Goal: Complete application form: Complete application form

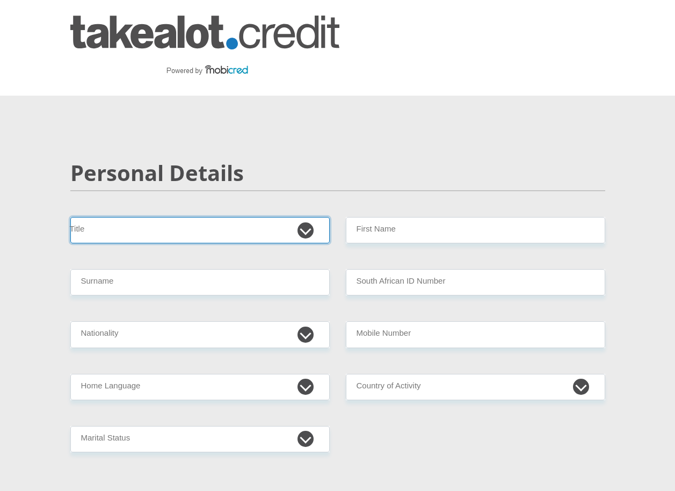
click at [140, 233] on select "Mr Ms Mrs Dr Other" at bounding box center [199, 230] width 259 height 26
click at [70, 217] on select "Mr Ms Mrs Dr Other" at bounding box center [199, 230] width 259 height 26
click at [115, 233] on select "Mr Ms Mrs Dr Other" at bounding box center [199, 230] width 259 height 26
select select "Mr"
click at [70, 217] on select "Mr Ms Mrs Dr Other" at bounding box center [199, 230] width 259 height 26
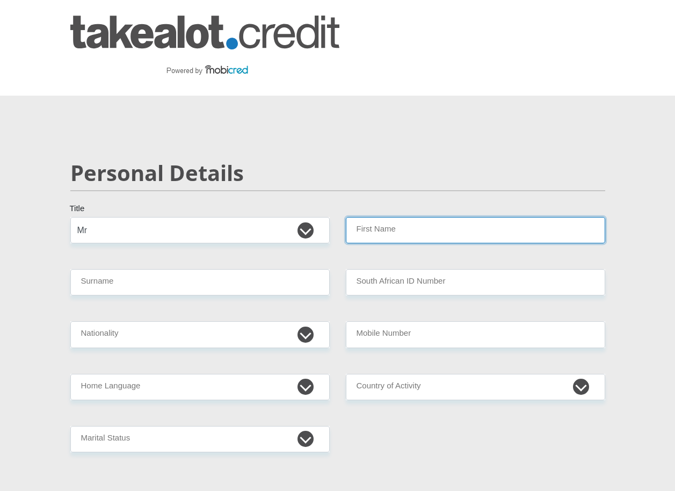
click at [397, 230] on input "First Name" at bounding box center [475, 230] width 259 height 26
type input "Thobani"
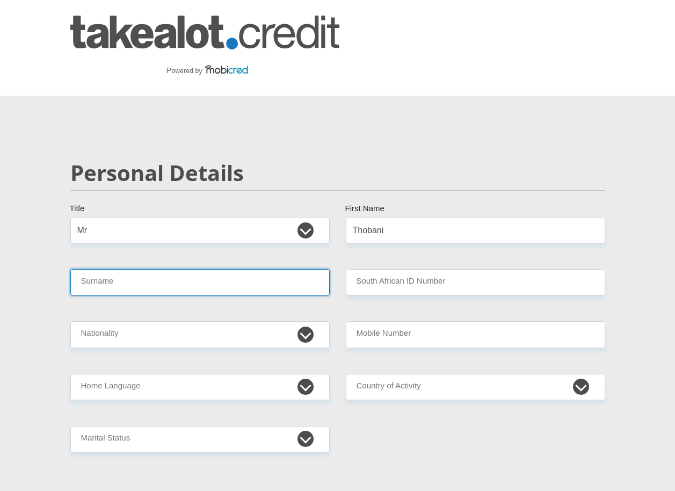
type input "Nzuza"
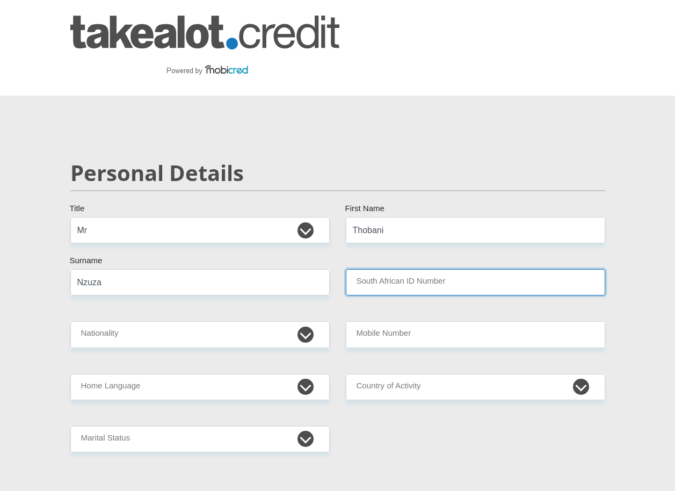
type input "8703066230088"
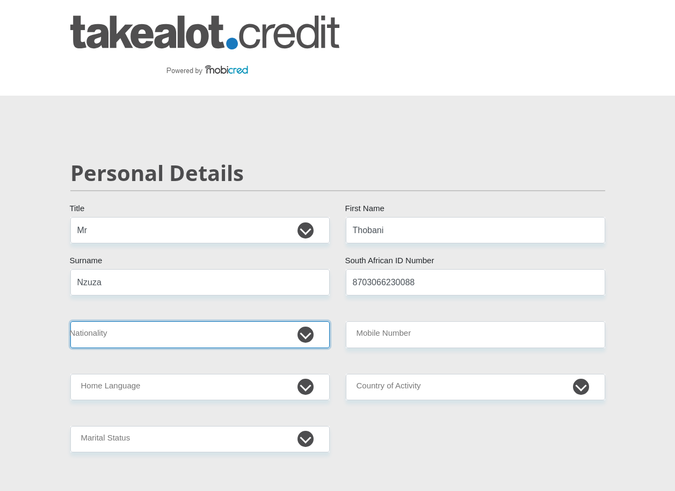
select select "ZAF"
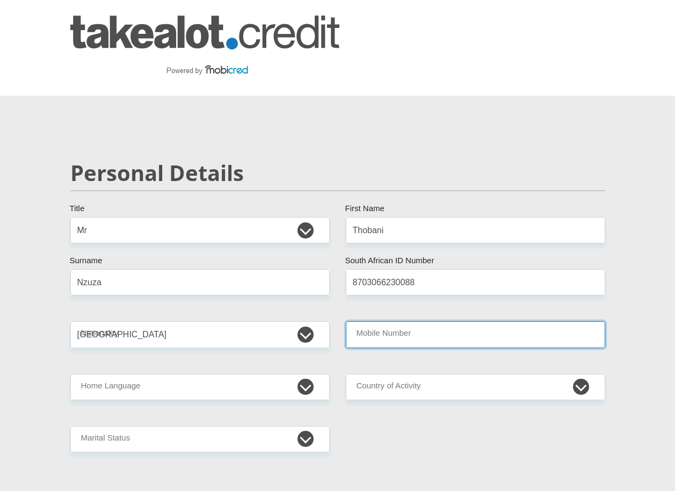
type input "0782370697"
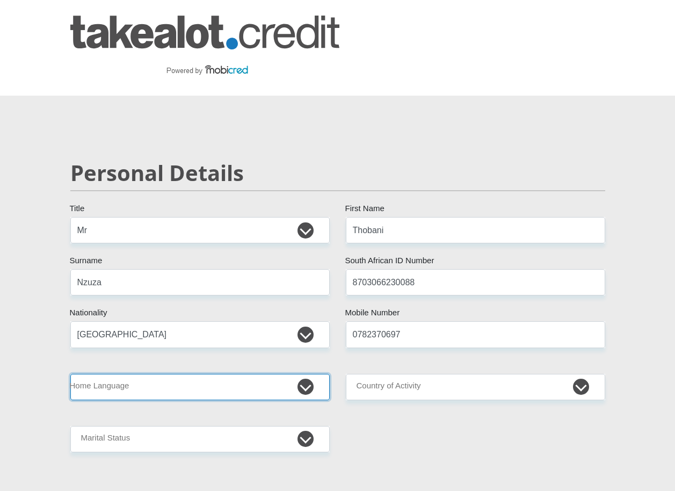
click at [307, 387] on select "Afrikaans English Sepedi South Ndebele Southern Sotho Swati Tsonga Tswana Venda…" at bounding box center [199, 387] width 259 height 26
select select "zul"
click at [70, 374] on select "Afrikaans English Sepedi South Ndebele Southern Sotho Swati Tsonga Tswana Venda…" at bounding box center [199, 387] width 259 height 26
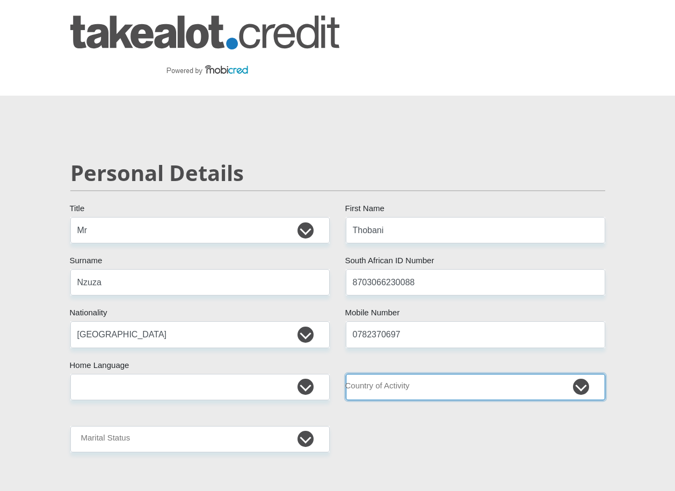
click at [430, 392] on select "South Africa Afghanistan Aland Islands Albania Algeria America Samoa American V…" at bounding box center [475, 387] width 259 height 26
select select "ZAF"
click at [346, 374] on select "South Africa Afghanistan Aland Islands Albania Algeria America Samoa American V…" at bounding box center [475, 387] width 259 height 26
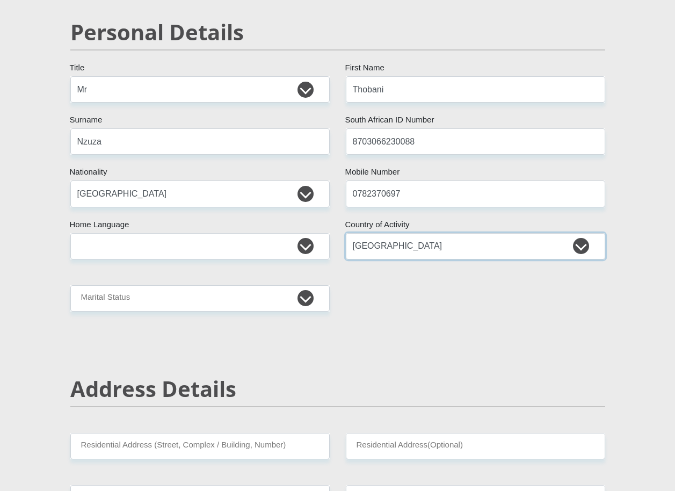
scroll to position [161, 0]
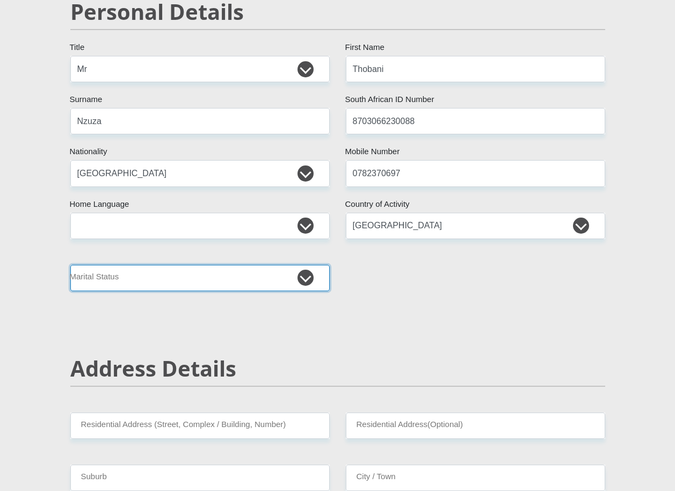
click at [303, 279] on select "Married ANC Single Divorced Widowed Married COP or Customary Law" at bounding box center [199, 278] width 259 height 26
select select "2"
click at [70, 265] on select "Married ANC Single Divorced Widowed Married COP or Customary Law" at bounding box center [199, 278] width 259 height 26
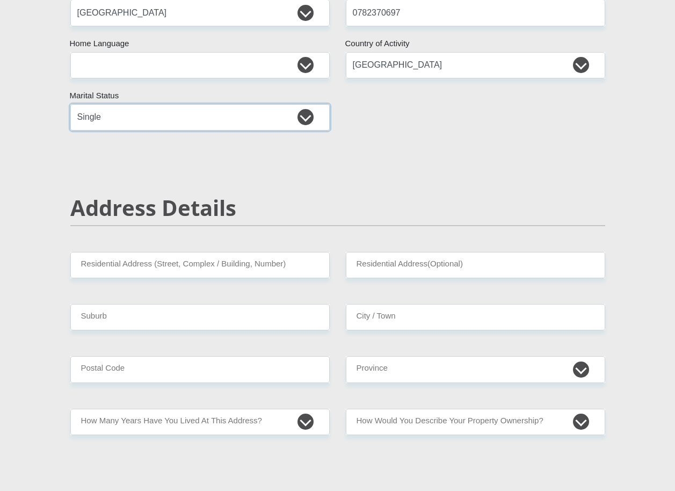
scroll to position [322, 0]
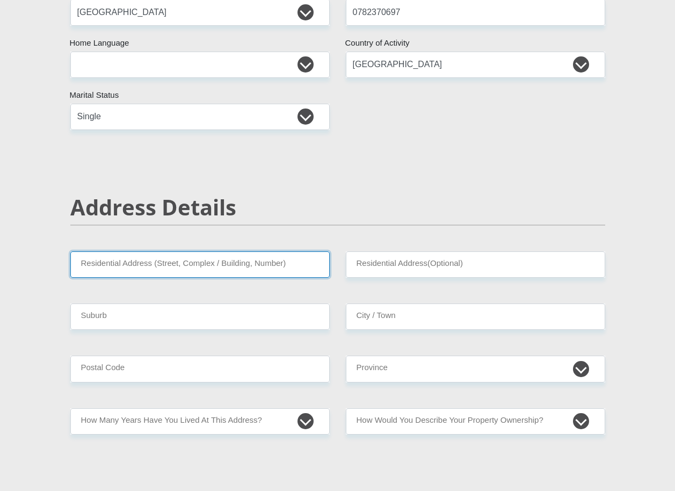
click at [162, 255] on input "Residential Address (Street, Complex / Building, Number)" at bounding box center [199, 264] width 259 height 26
type input "Old Main Road Estcourt Estcourt"
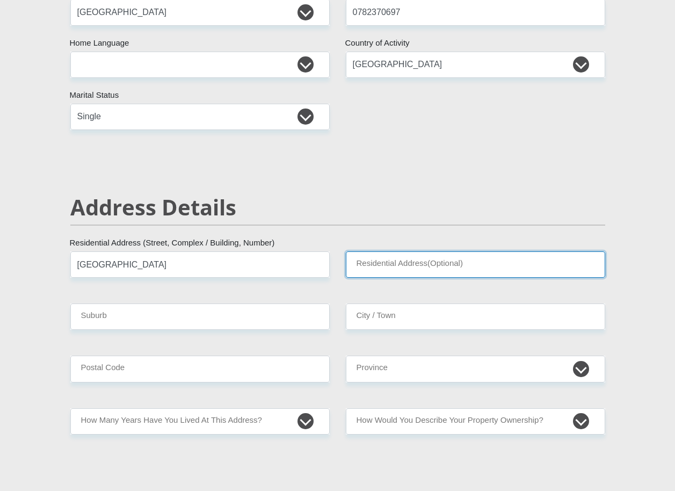
type input "Old main road"
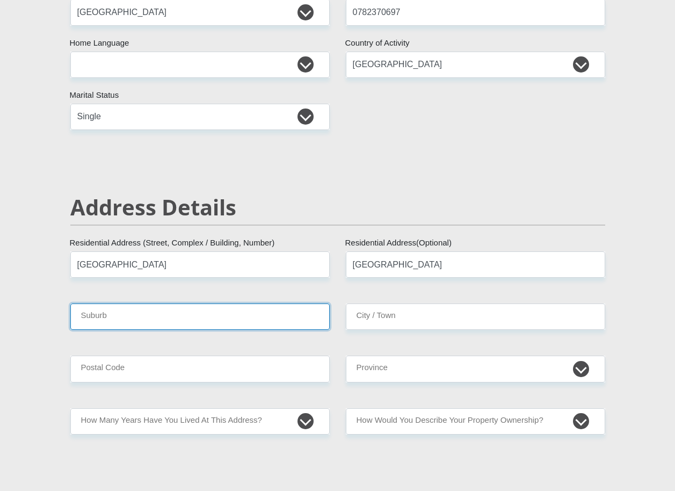
type input "Estcourt"
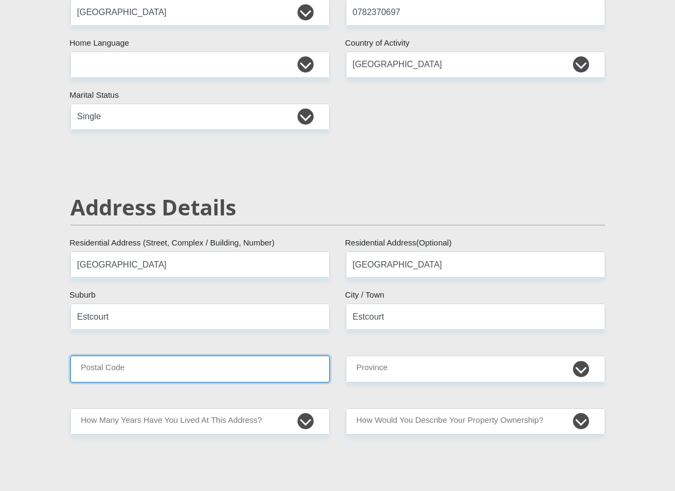
type input "3310"
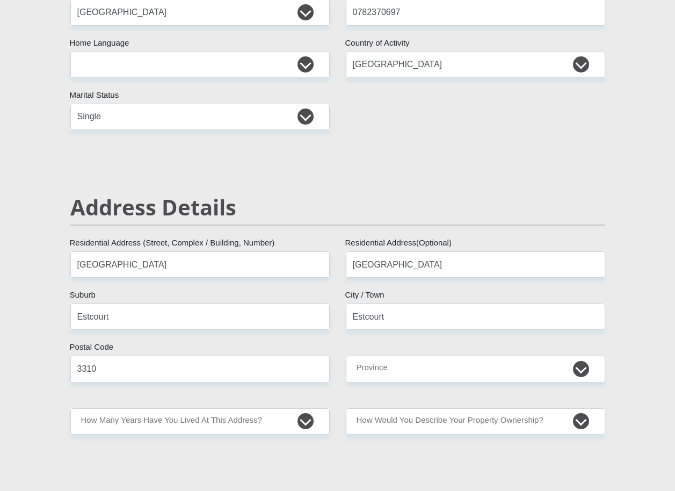
type input "[EMAIL_ADDRESS][DOMAIN_NAME]"
click at [414, 373] on select "Eastern Cape Free State Gauteng KwaZulu-Natal Limpopo Mpumalanga Northern Cape …" at bounding box center [475, 368] width 259 height 26
select select "KwaZulu-Natal"
click at [346, 355] on select "Eastern Cape Free State Gauteng KwaZulu-Natal Limpopo Mpumalanga Northern Cape …" at bounding box center [475, 368] width 259 height 26
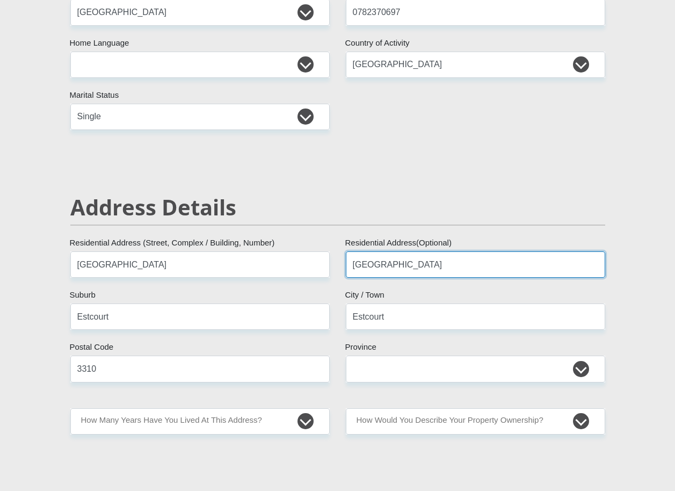
click at [420, 268] on input "Old main road" at bounding box center [475, 264] width 259 height 26
click at [415, 266] on input "Old main road" at bounding box center [475, 264] width 259 height 26
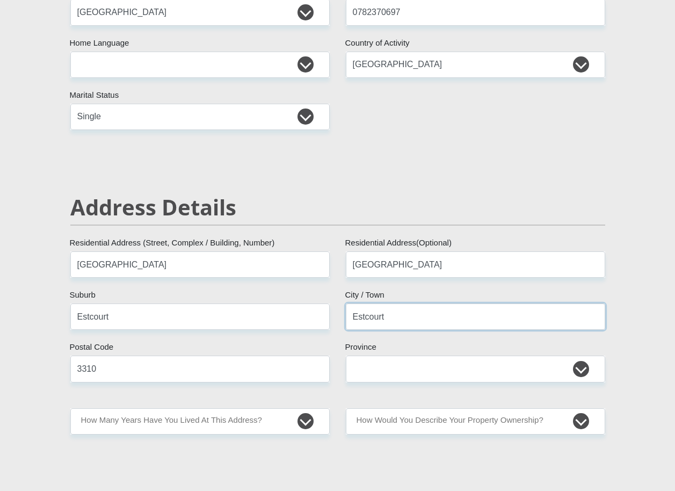
click at [352, 317] on input "Estcourt" at bounding box center [475, 316] width 259 height 26
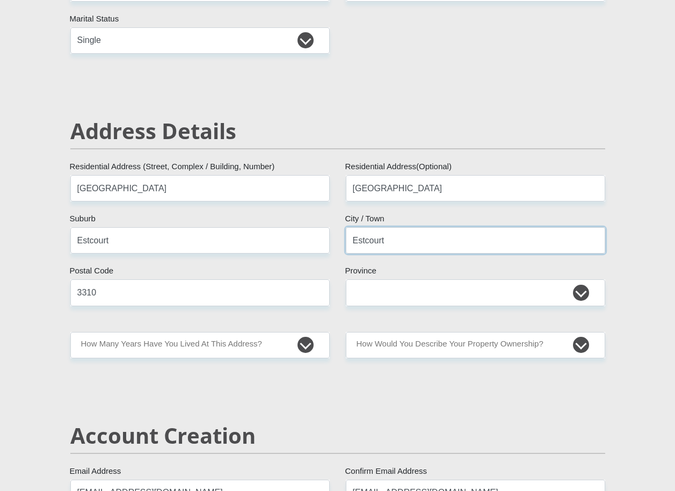
scroll to position [483, 0]
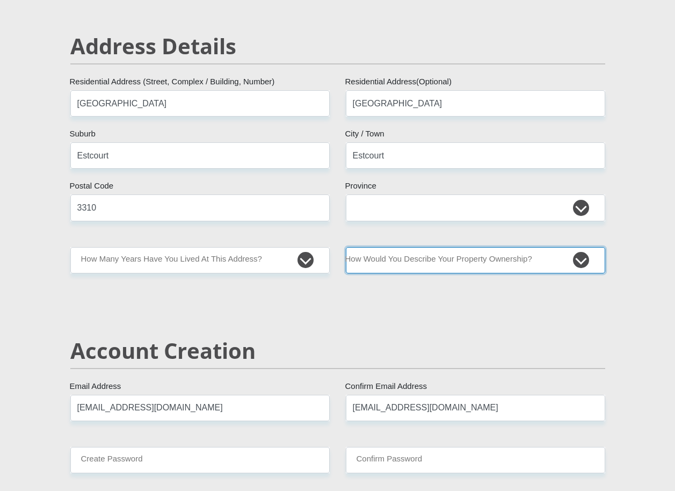
click at [415, 261] on select "Owned Rented Family Owned Company Dwelling" at bounding box center [475, 260] width 259 height 26
select select "Owned"
click at [346, 247] on select "Owned Rented Family Owned Company Dwelling" at bounding box center [475, 260] width 259 height 26
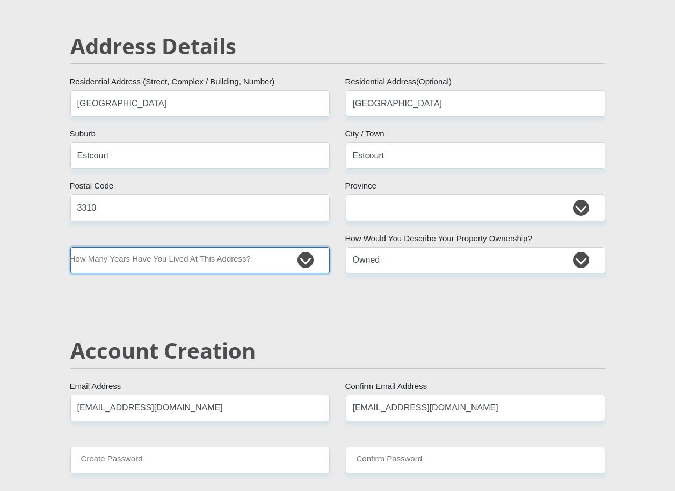
click at [239, 270] on select "less than 1 year 1-3 years 3-5 years 5+ years" at bounding box center [199, 260] width 259 height 26
select select "4"
click at [70, 247] on select "less than 1 year 1-3 years 3-5 years 5+ years" at bounding box center [199, 260] width 259 height 26
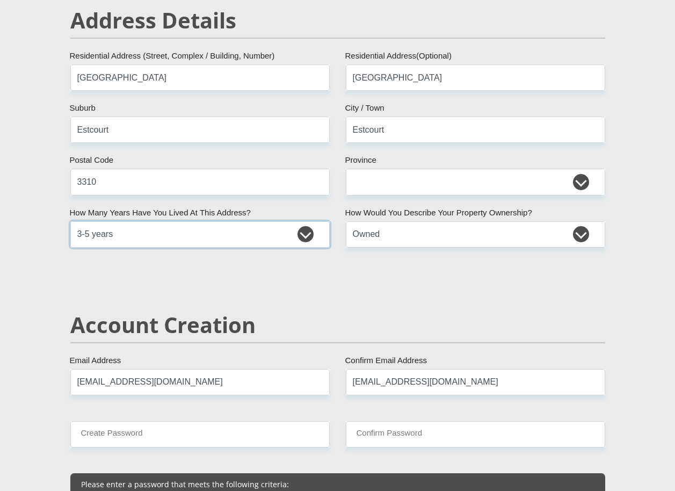
scroll to position [537, 0]
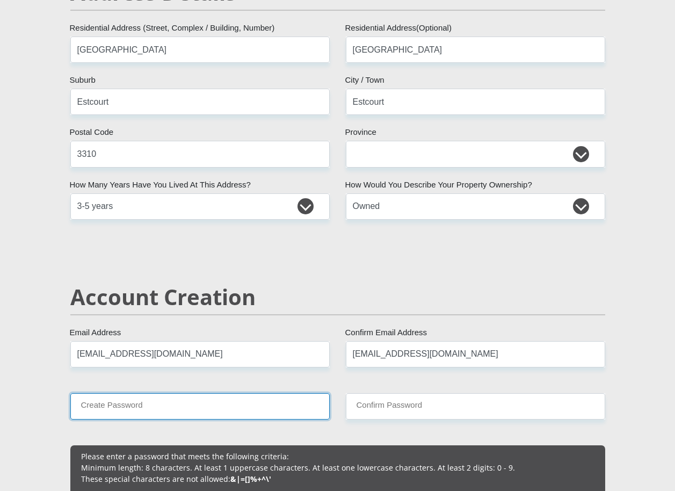
click at [206, 401] on input "Create Password" at bounding box center [199, 406] width 259 height 26
type input "87Ndlovu@06"
drag, startPoint x: 149, startPoint y: 408, endPoint x: 73, endPoint y: 409, distance: 76.2
click at [73, 409] on input "87Ndlovu@06" at bounding box center [199, 406] width 259 height 26
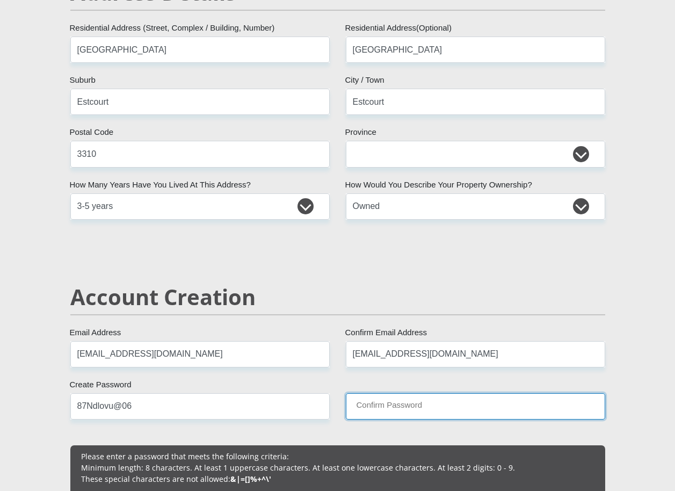
click at [389, 406] on input "Confirm Password" at bounding box center [475, 406] width 259 height 26
drag, startPoint x: 389, startPoint y: 405, endPoint x: 372, endPoint y: 403, distance: 16.9
click at [372, 403] on input "Confirm Password" at bounding box center [475, 406] width 259 height 26
drag, startPoint x: 372, startPoint y: 403, endPoint x: 372, endPoint y: 410, distance: 7.5
drag, startPoint x: 372, startPoint y: 410, endPoint x: 363, endPoint y: 408, distance: 9.9
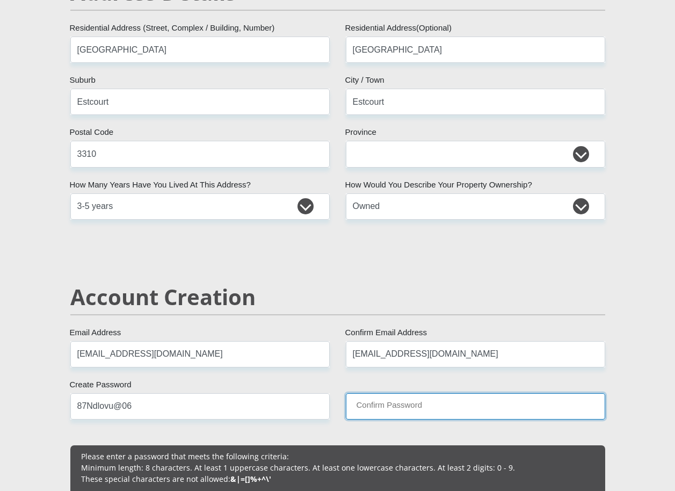
click at [363, 408] on input "Confirm Password" at bounding box center [475, 406] width 259 height 26
type input "87Ndlovu@06"
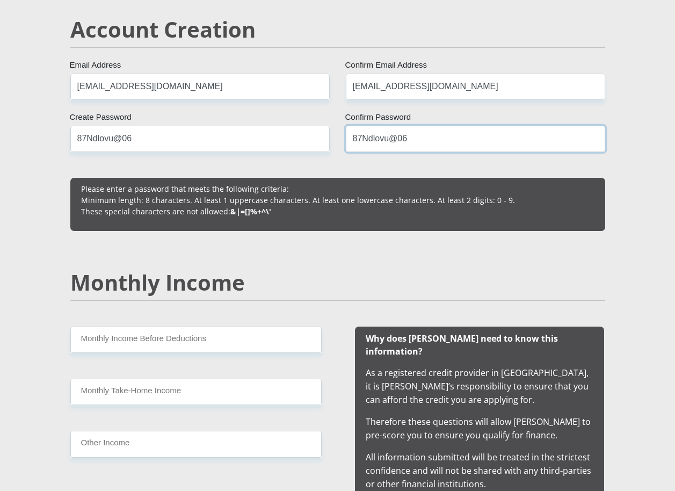
scroll to position [805, 0]
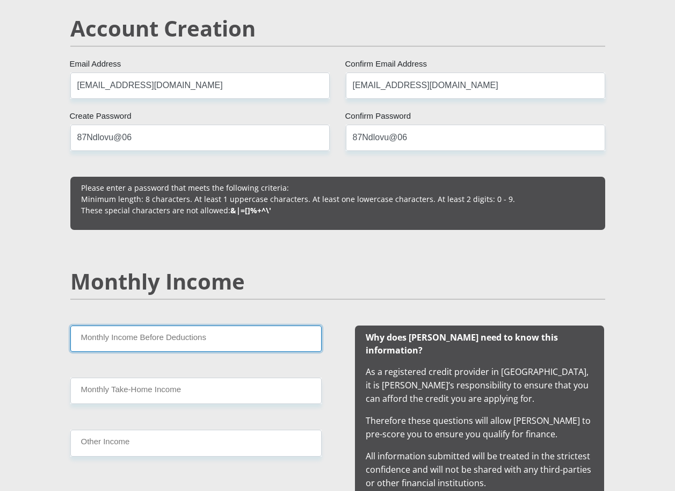
click at [292, 339] on input "Monthly Income Before Deductions" at bounding box center [195, 338] width 251 height 26
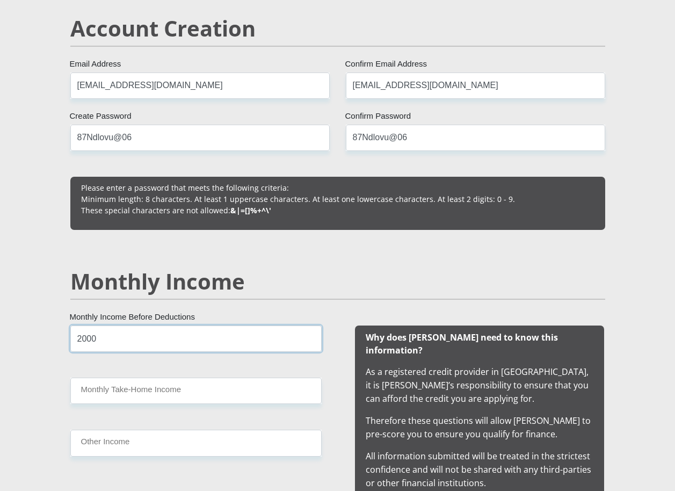
type input "2000"
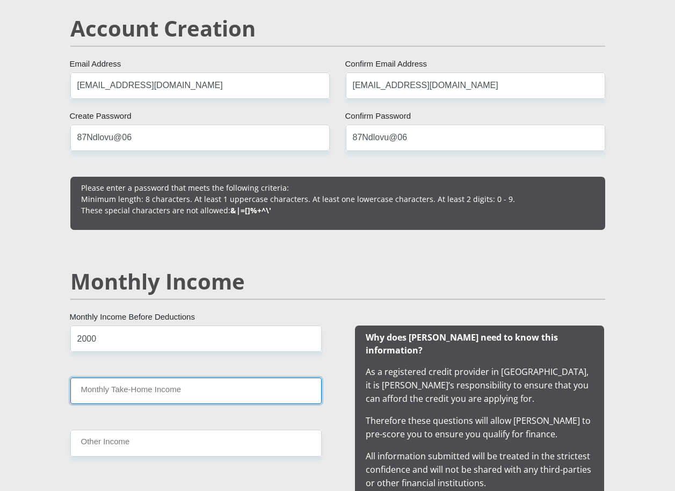
click at [180, 395] on input "Monthly Take-Home Income" at bounding box center [195, 390] width 251 height 26
type input "16000"
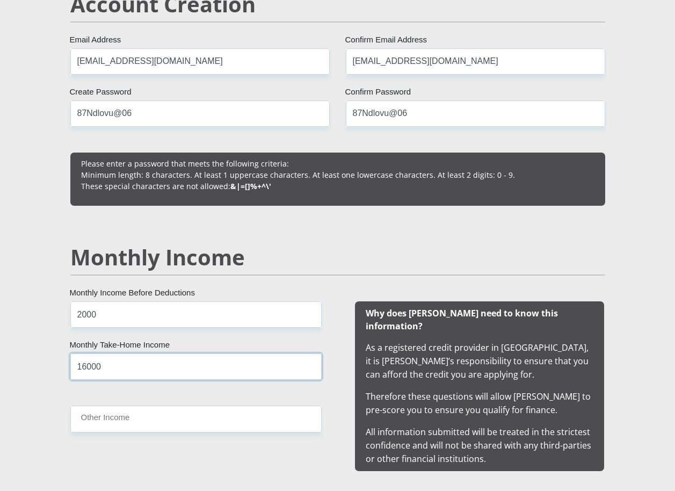
scroll to position [859, 0]
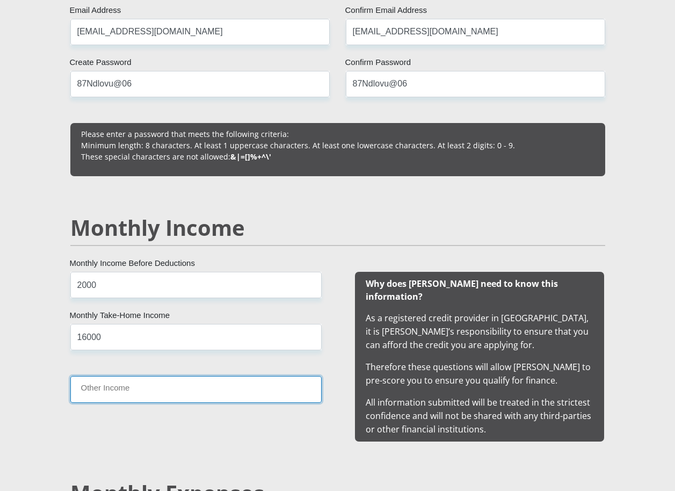
click at [155, 399] on input "Other Income" at bounding box center [195, 389] width 251 height 26
type input "0"
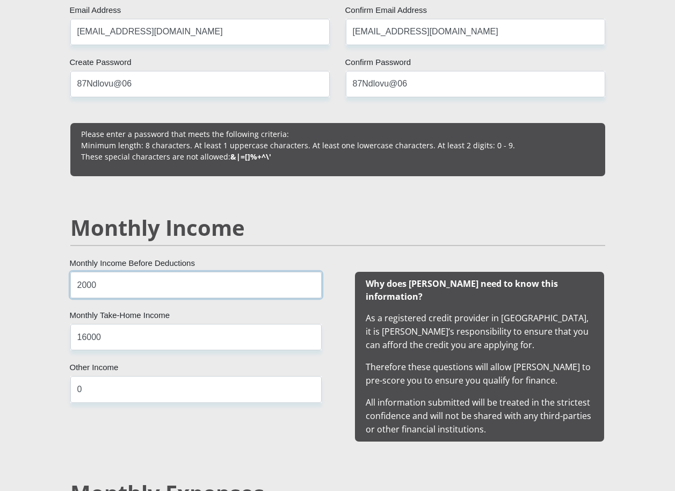
click at [148, 287] on input "2000" at bounding box center [195, 285] width 251 height 26
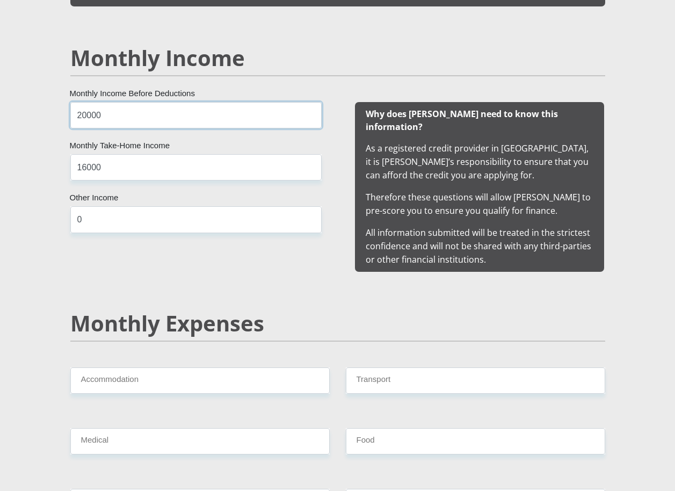
scroll to position [1073, 0]
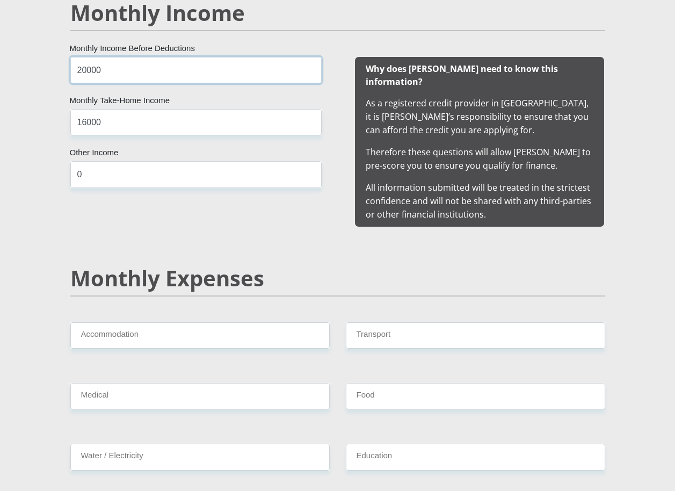
type input "20000"
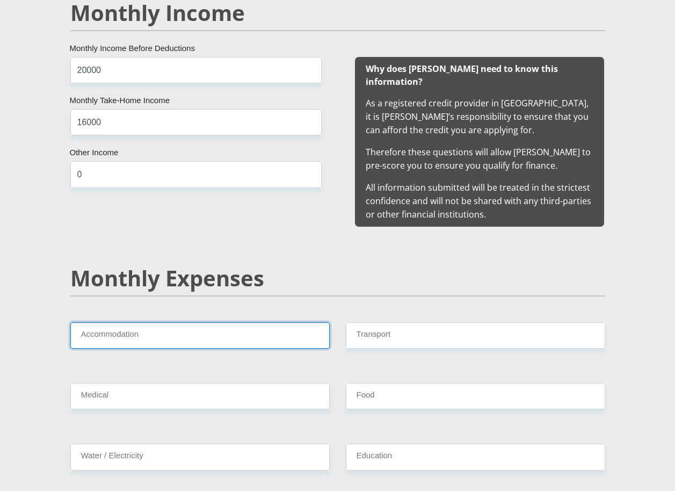
click at [161, 322] on input "Accommodation" at bounding box center [199, 335] width 259 height 26
type input "0"
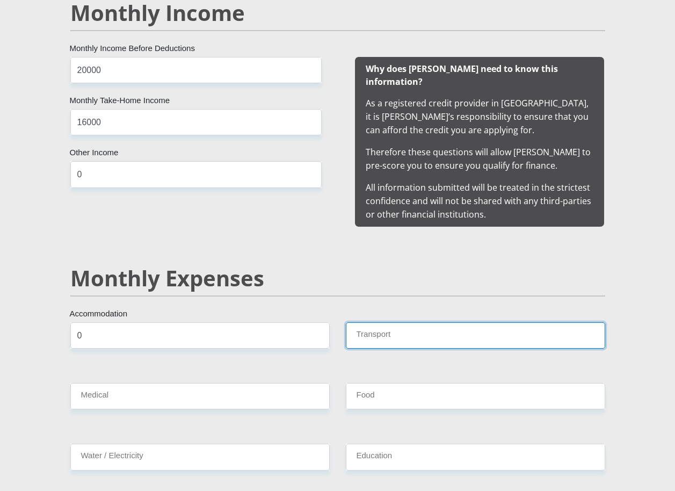
click at [397, 332] on input "Transport" at bounding box center [475, 335] width 259 height 26
type input "0"
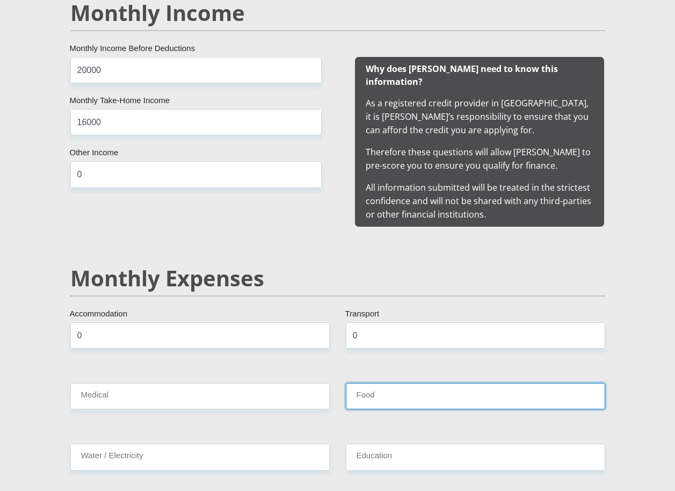
click at [376, 393] on input "Food" at bounding box center [475, 396] width 259 height 26
type input "800"
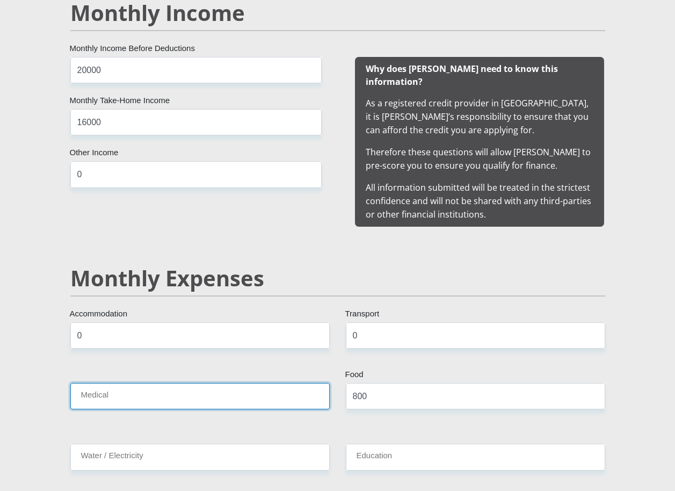
click at [272, 383] on input "Medical" at bounding box center [199, 396] width 259 height 26
type input "0"
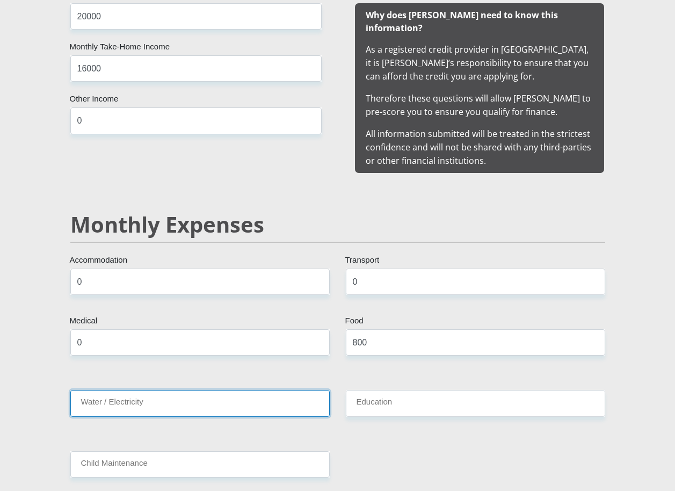
click at [204, 391] on input "Water / Electricity" at bounding box center [199, 403] width 259 height 26
type input "200"
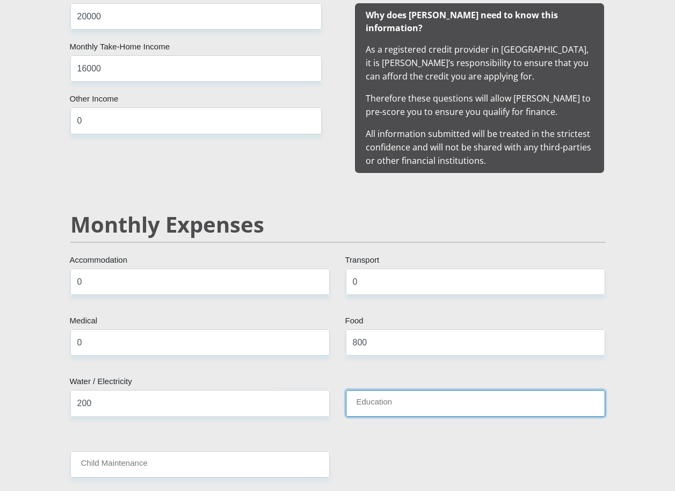
click at [400, 390] on input "Education" at bounding box center [475, 403] width 259 height 26
type input "0"
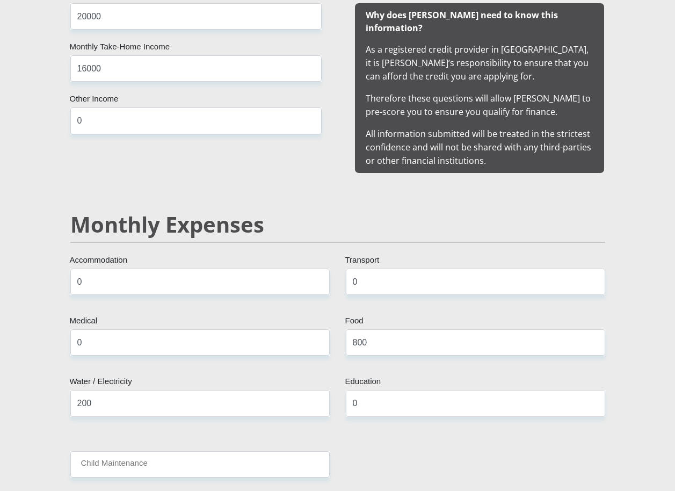
click at [220, 451] on input "Child Maintenance" at bounding box center [199, 464] width 259 height 26
type input "0"
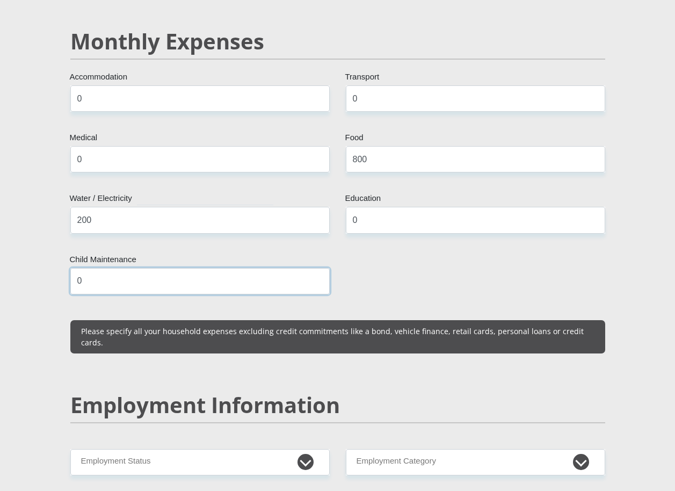
scroll to position [1342, 0]
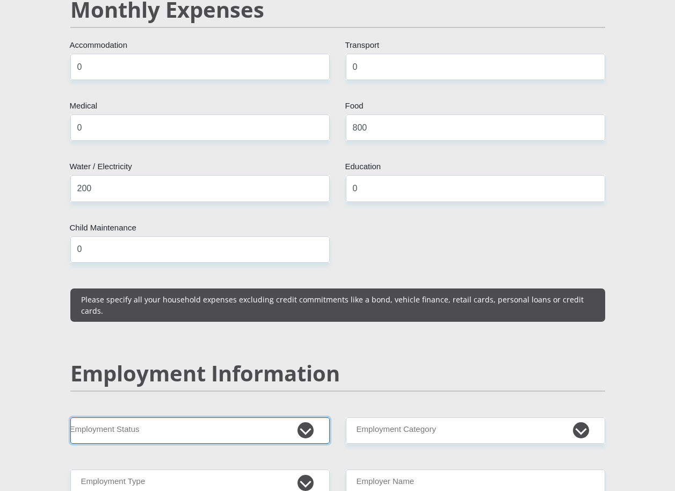
click at [307, 417] on select "Permanent/Full-time Part-time/Casual Contract Worker Self-Employed Housewife Re…" at bounding box center [199, 430] width 259 height 26
select select "1"
click at [70, 417] on select "Permanent/Full-time Part-time/Casual Contract Worker Self-Employed Housewife Re…" at bounding box center [199, 430] width 259 height 26
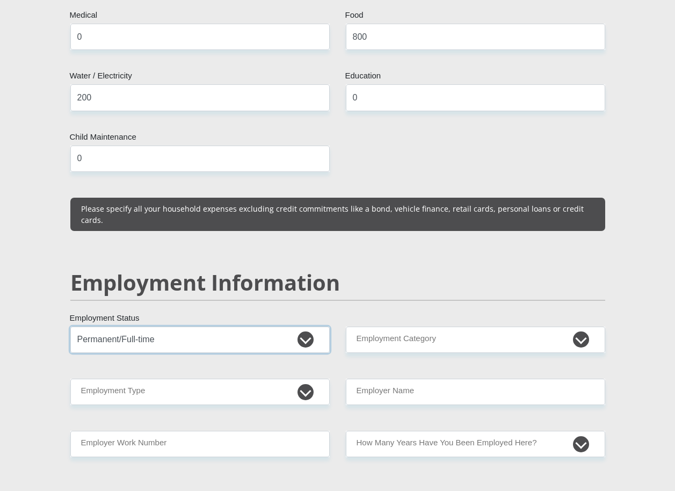
scroll to position [1449, 0]
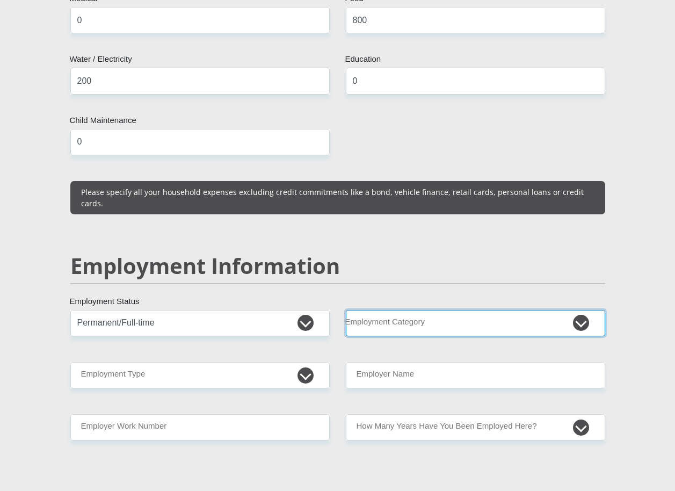
click at [377, 310] on select "AGRICULTURE ALCOHOL & TOBACCO CONSTRUCTION MATERIALS METALLURGY EQUIPMENT FOR R…" at bounding box center [475, 323] width 259 height 26
select select "75"
click at [346, 310] on select "AGRICULTURE ALCOHOL & TOBACCO CONSTRUCTION MATERIALS METALLURGY EQUIPMENT FOR R…" at bounding box center [475, 323] width 259 height 26
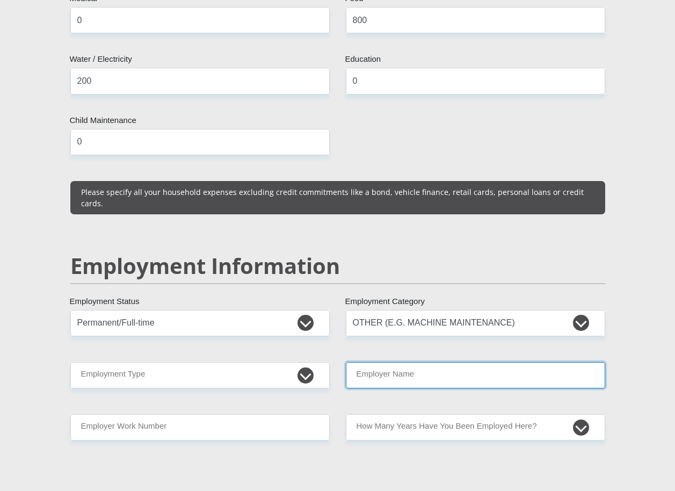
click at [432, 362] on input "Employer Name" at bounding box center [475, 375] width 259 height 26
type input "Departmentofhealthkzn"
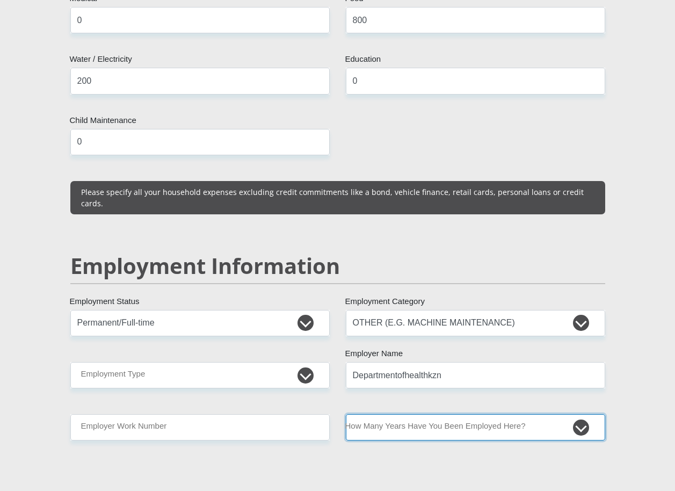
click at [457, 414] on select "less than 1 year 1-3 years 3-5 years 5+ years" at bounding box center [475, 427] width 259 height 26
select select "48"
click at [346, 414] on select "less than 1 year 1-3 years 3-5 years 5+ years" at bounding box center [475, 427] width 259 height 26
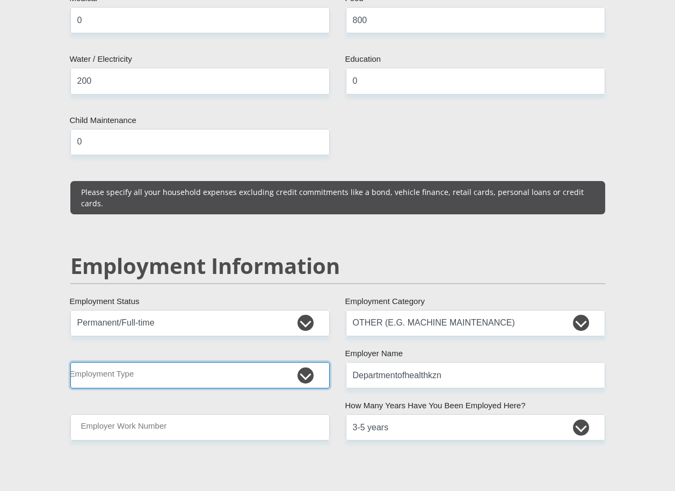
click at [270, 362] on select "College/Lecturer Craft Seller Creative Driver Executive Farmer Forces - Non Com…" at bounding box center [199, 375] width 259 height 26
select select "Office Staff/Clerk"
click at [70, 362] on select "College/Lecturer Craft Seller Creative Driver Executive Farmer Forces - Non Com…" at bounding box center [199, 375] width 259 height 26
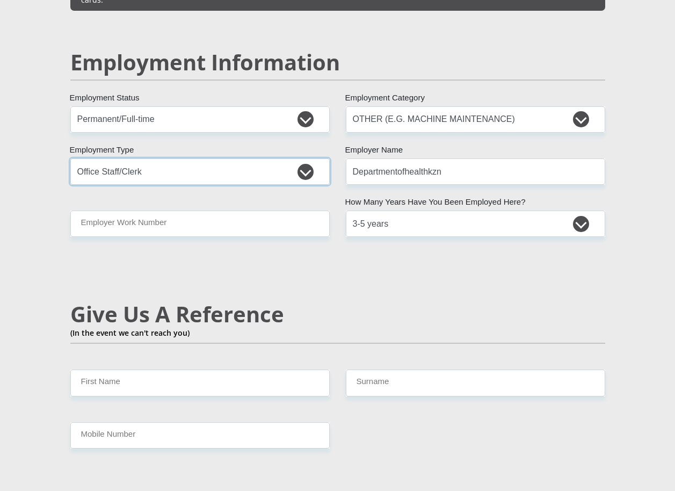
scroll to position [1664, 0]
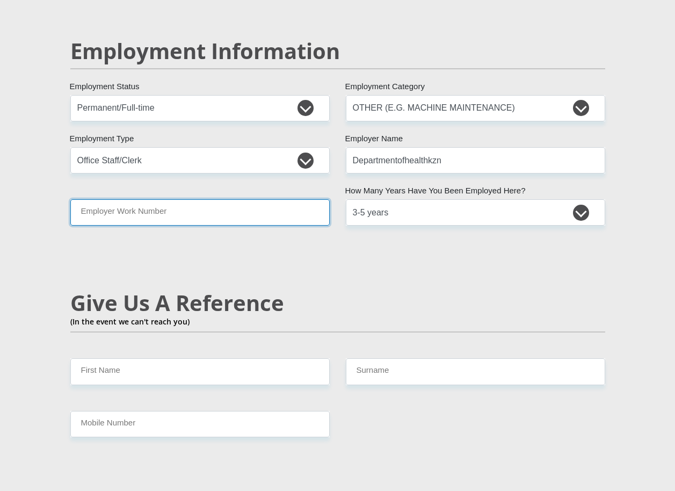
click at [194, 199] on input "Employer Work Number" at bounding box center [199, 212] width 259 height 26
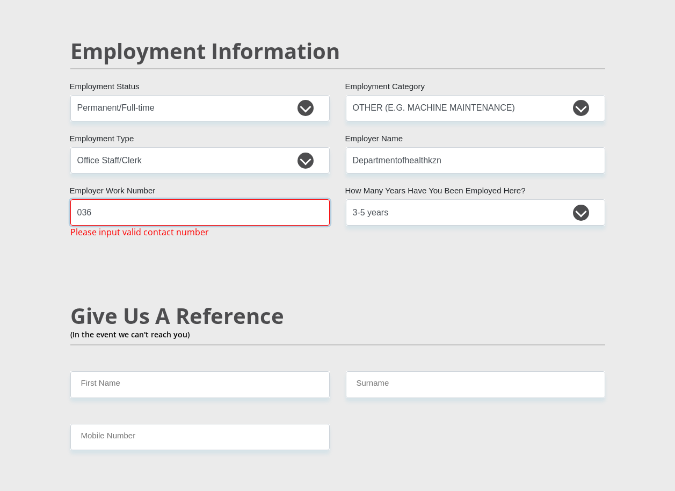
type input "036260714"
click at [196, 199] on input "036260714" at bounding box center [199, 212] width 259 height 26
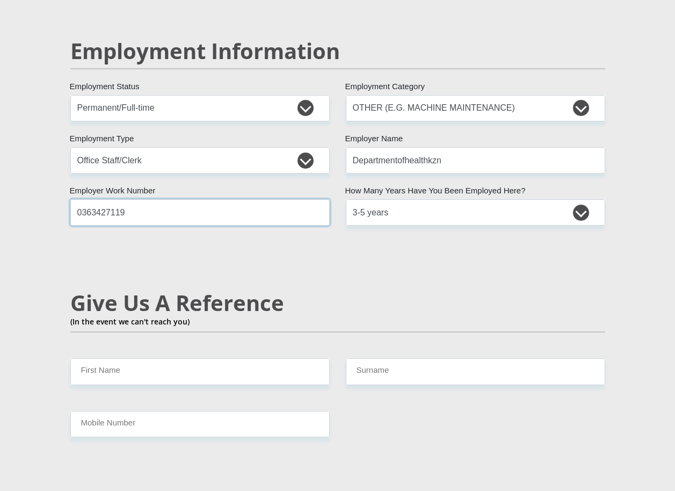
type input "0363427119"
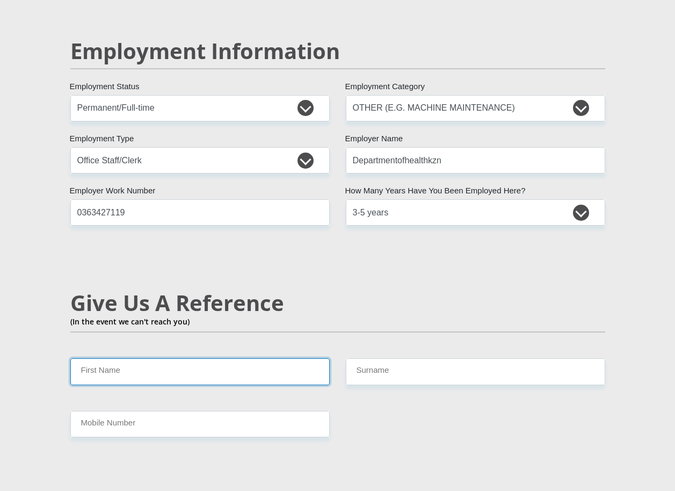
click at [258, 358] on input "First Name" at bounding box center [199, 371] width 259 height 26
type input "s"
type input "Sphelele"
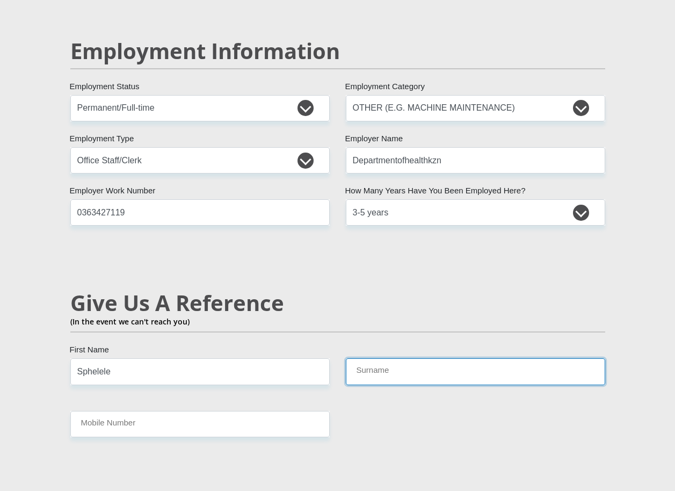
click at [361, 358] on input "Surname" at bounding box center [475, 371] width 259 height 26
type input "Mkhize"
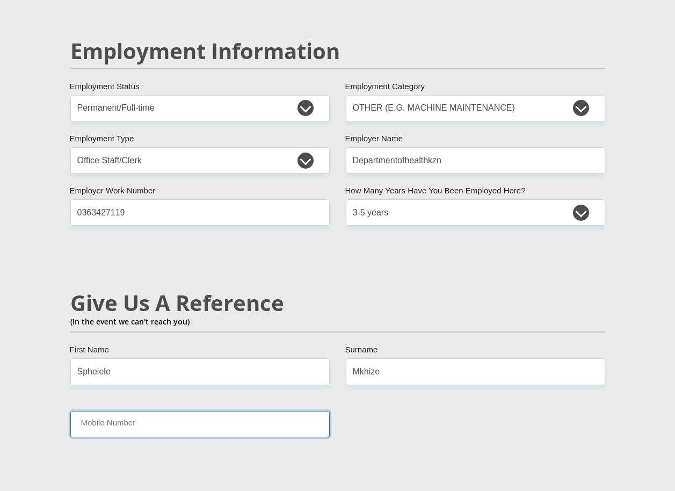
click at [295, 411] on input "Mobile Number" at bounding box center [199, 424] width 259 height 26
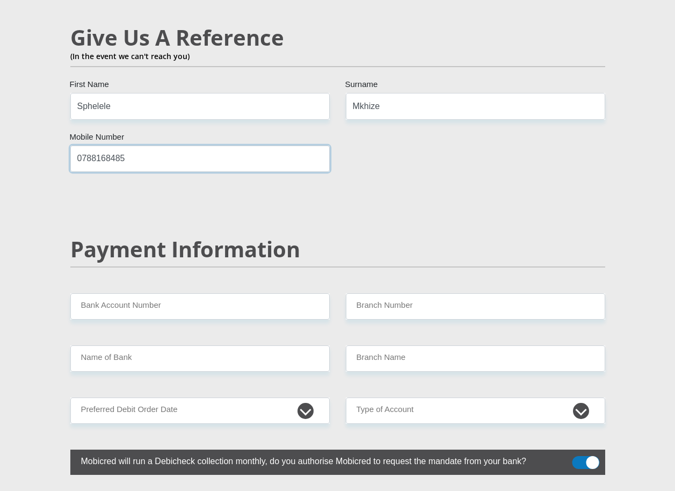
scroll to position [1932, 0]
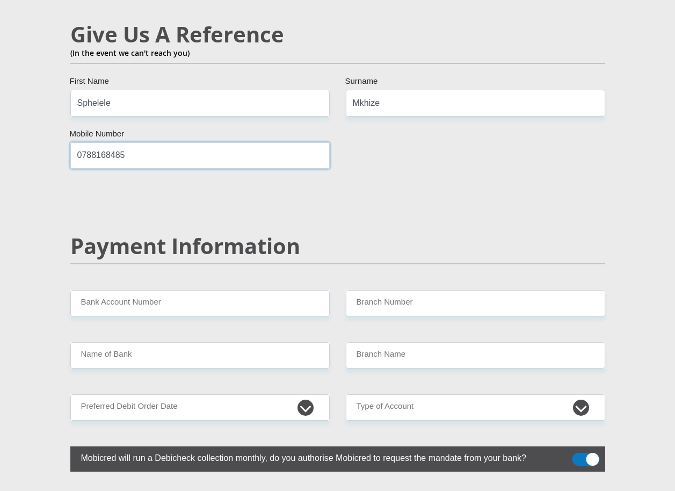
type input "0788168485"
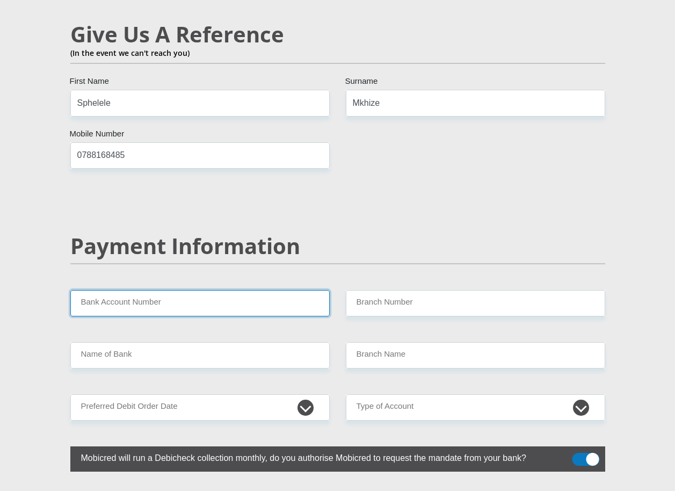
click at [226, 290] on input "Bank Account Number" at bounding box center [199, 303] width 259 height 26
type input "1392600357"
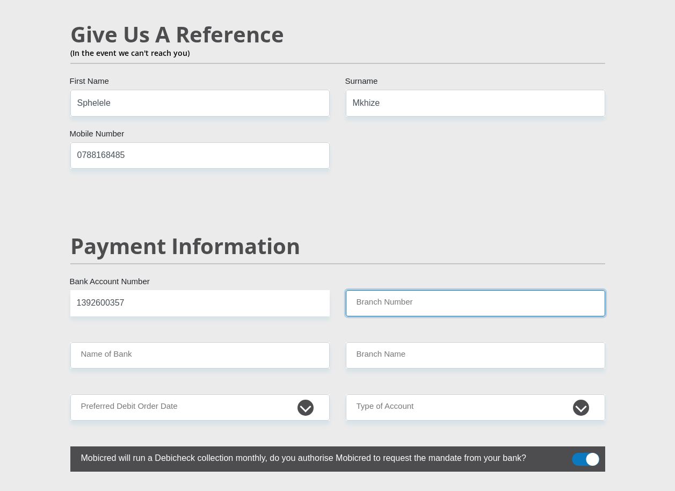
click at [410, 290] on input "Branch Number" at bounding box center [475, 303] width 259 height 26
type input "470010"
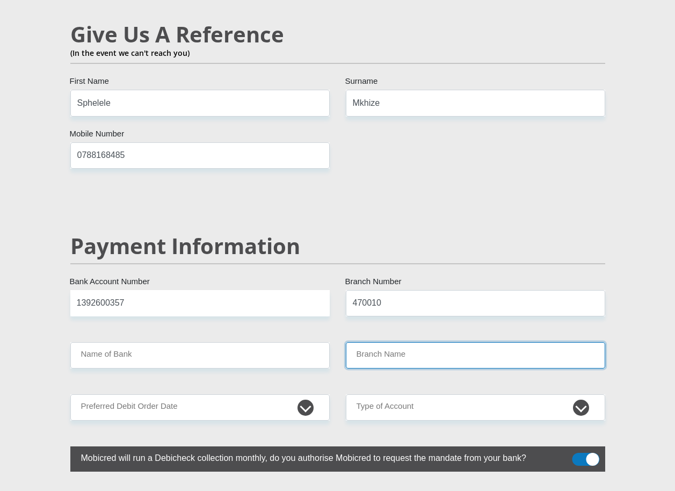
click at [405, 342] on input "Branch Name" at bounding box center [475, 355] width 259 height 26
type input "CAPITEC BANK LIMITED"
type input "CAPITEC BANK CPC"
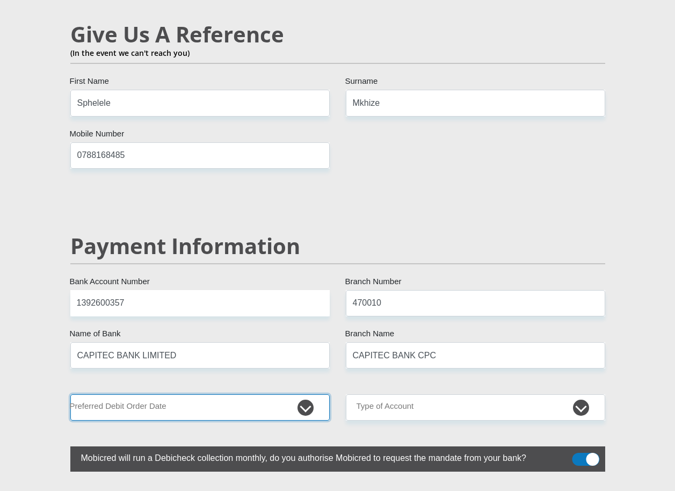
click at [255, 394] on select "1st 2nd 3rd 4th 5th 7th 18th 19th 20th 21st 22nd 23rd 24th 25th 26th 27th 28th …" at bounding box center [199, 407] width 259 height 26
select select "18"
click at [70, 394] on select "1st 2nd 3rd 4th 5th 7th 18th 19th 20th 21st 22nd 23rd 24th 25th 26th 27th 28th …" at bounding box center [199, 407] width 259 height 26
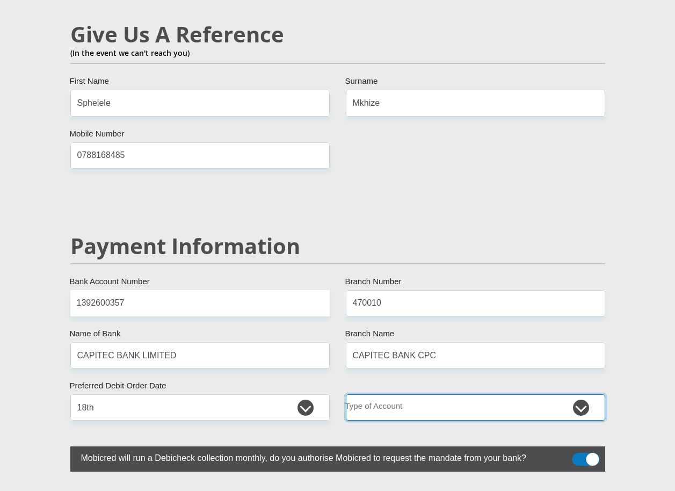
click at [475, 394] on select "Cheque Savings" at bounding box center [475, 407] width 259 height 26
select select "SAV"
click at [346, 394] on select "Cheque Savings" at bounding box center [475, 407] width 259 height 26
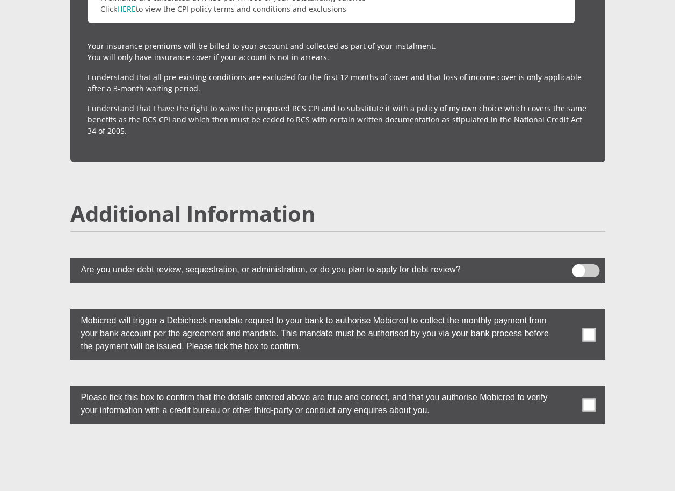
scroll to position [2844, 0]
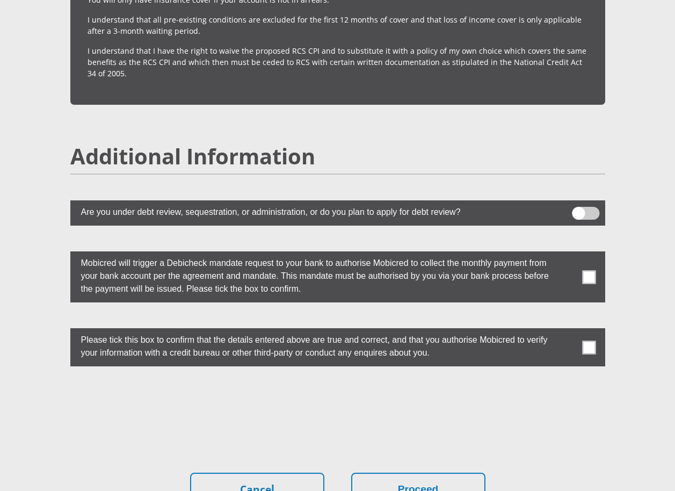
click at [592, 270] on span at bounding box center [588, 276] width 13 height 13
click at [567, 254] on input "checkbox" at bounding box center [567, 254] width 0 height 0
click at [593, 340] on span at bounding box center [588, 346] width 13 height 13
click at [567, 331] on input "checkbox" at bounding box center [567, 331] width 0 height 0
click at [381, 472] on button "Proceed" at bounding box center [418, 489] width 134 height 34
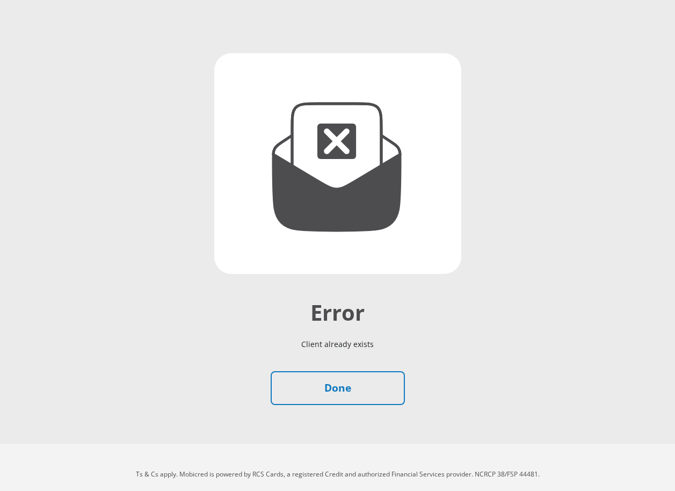
scroll to position [121, 0]
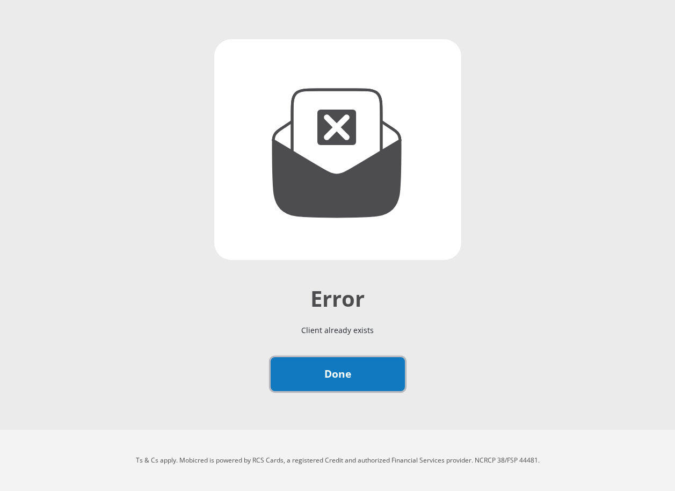
click at [349, 376] on link "Done" at bounding box center [337, 374] width 134 height 34
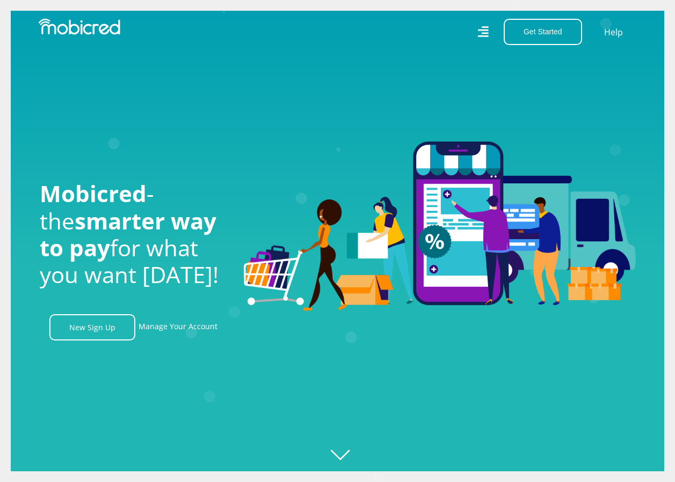
scroll to position [0, 2447]
click at [119, 335] on link "New Sign Up" at bounding box center [92, 327] width 86 height 26
click at [168, 330] on link "Manage Your Account" at bounding box center [177, 327] width 79 height 26
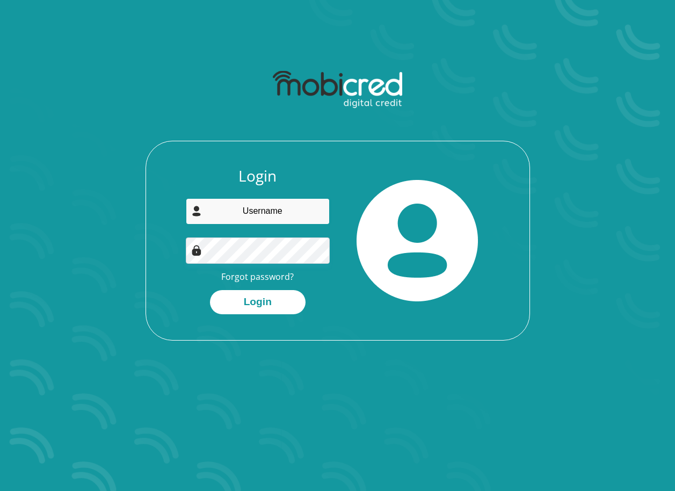
click at [252, 214] on input "email" at bounding box center [258, 211] width 144 height 26
type input "nzuza.thobani@gmail.com"
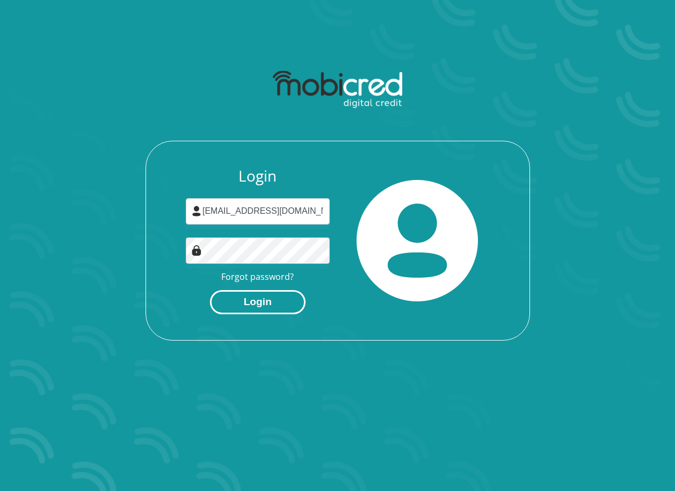
click at [302, 302] on button "Login" at bounding box center [258, 302] width 96 height 24
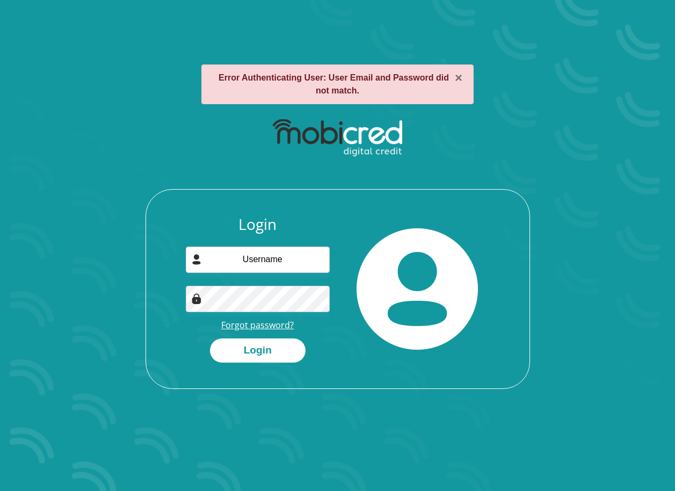
click at [266, 326] on link "Forgot password?" at bounding box center [257, 325] width 72 height 12
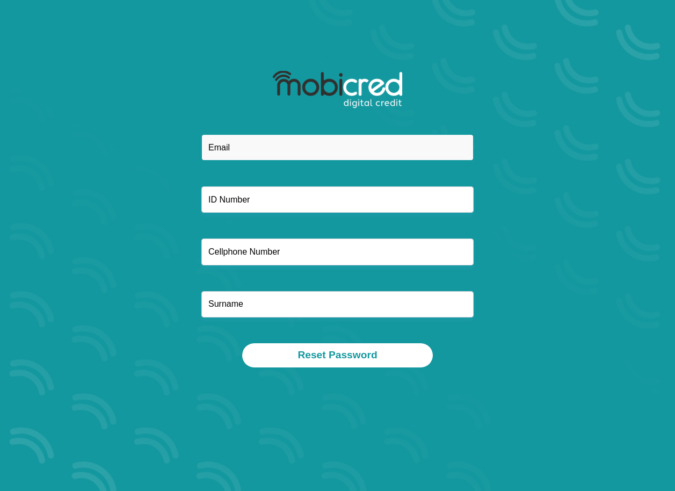
click at [252, 147] on input "email" at bounding box center [337, 147] width 272 height 26
type input "nzuza.thobani@gmail.com"
type input "estcourt pronvicial hospital / Kitchen department"
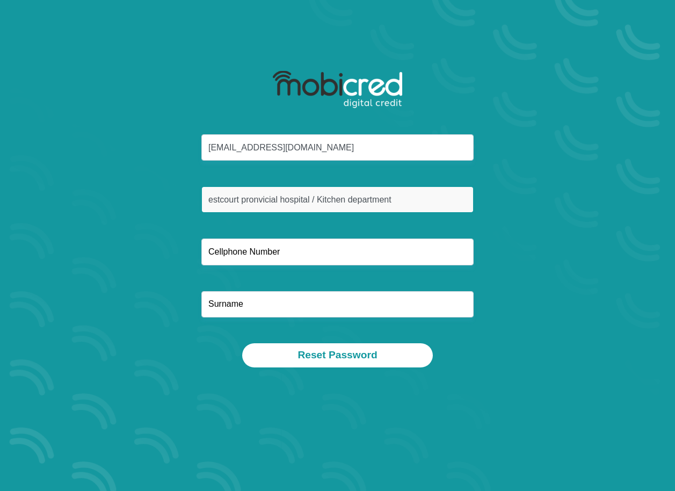
type input "0782370697"
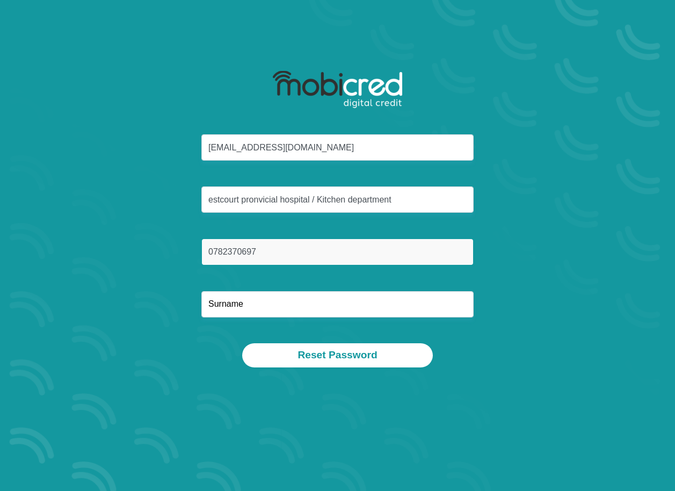
type input "Nzuza"
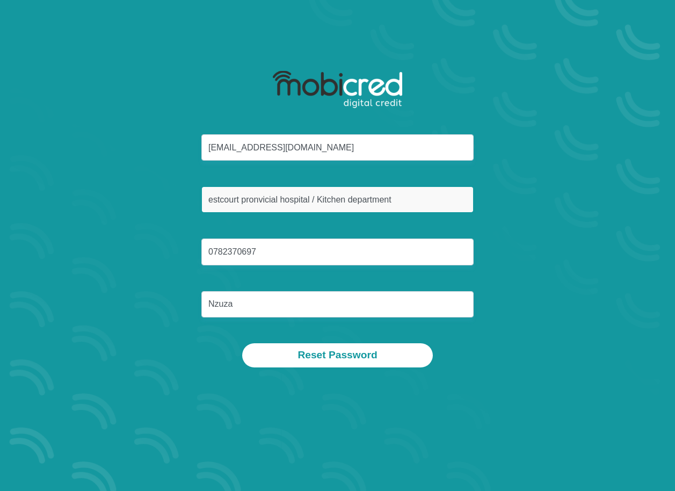
click at [405, 197] on input "estcourt pronvicial hospital / Kitchen department" at bounding box center [337, 199] width 272 height 26
type input "e"
type input "8703066230088"
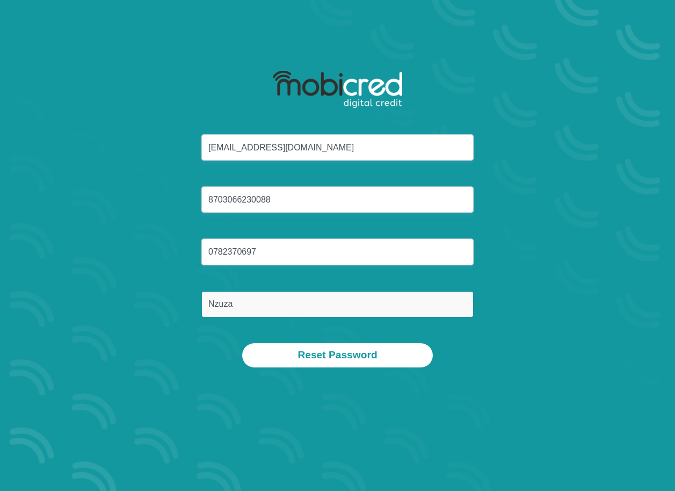
click at [309, 315] on input "Nzuza" at bounding box center [337, 304] width 272 height 26
click at [392, 311] on input "Nzuza" at bounding box center [337, 304] width 272 height 26
type input "N"
type input "Nzuza"
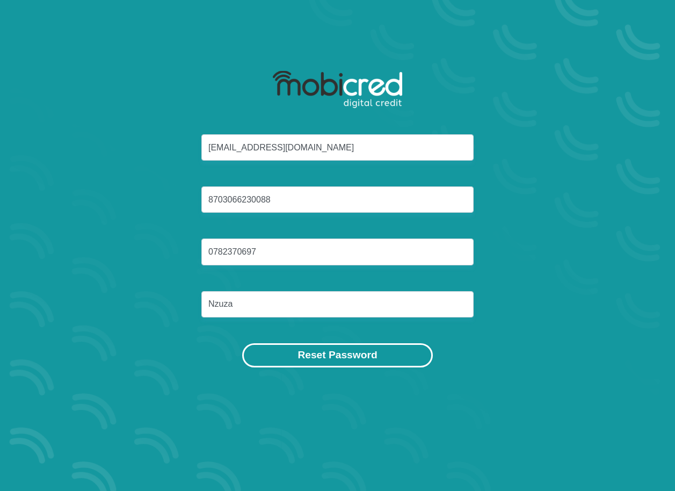
click at [394, 349] on button "Reset Password" at bounding box center [337, 355] width 190 height 24
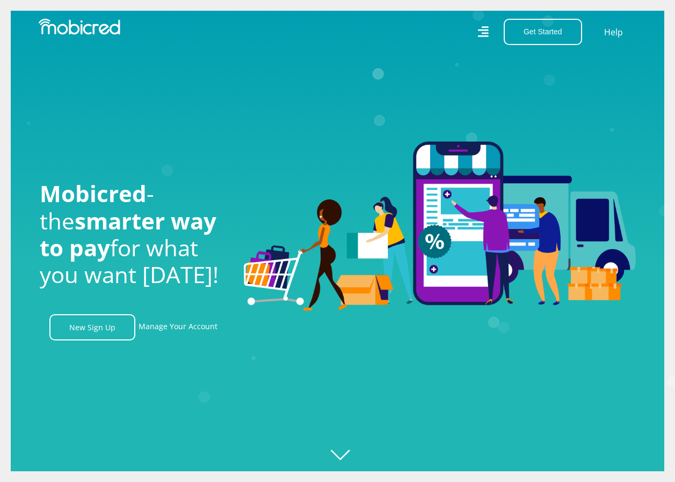
scroll to position [0, 765]
click at [185, 331] on link "Manage Your Account" at bounding box center [177, 327] width 79 height 26
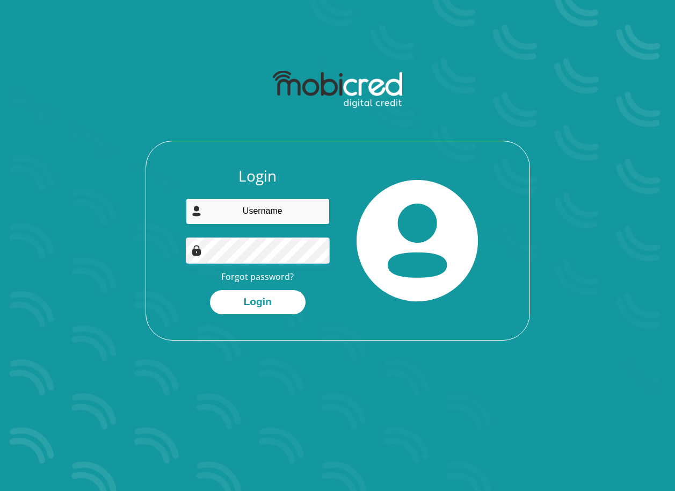
click at [242, 210] on input "email" at bounding box center [258, 211] width 144 height 26
type input "[EMAIL_ADDRESS][DOMAIN_NAME]"
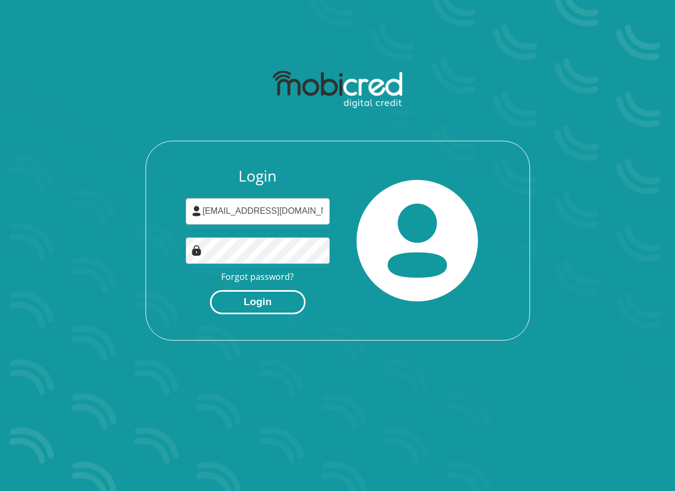
click at [278, 296] on button "Login" at bounding box center [258, 302] width 96 height 24
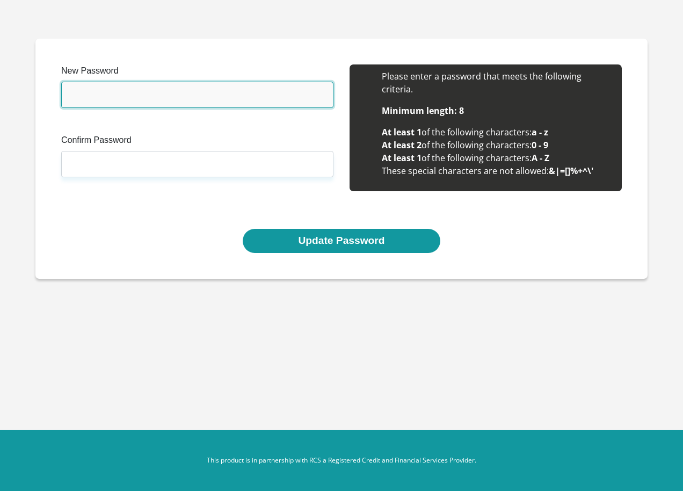
click at [86, 103] on input "New Password" at bounding box center [197, 95] width 272 height 26
type input "87Ndlovu@06"
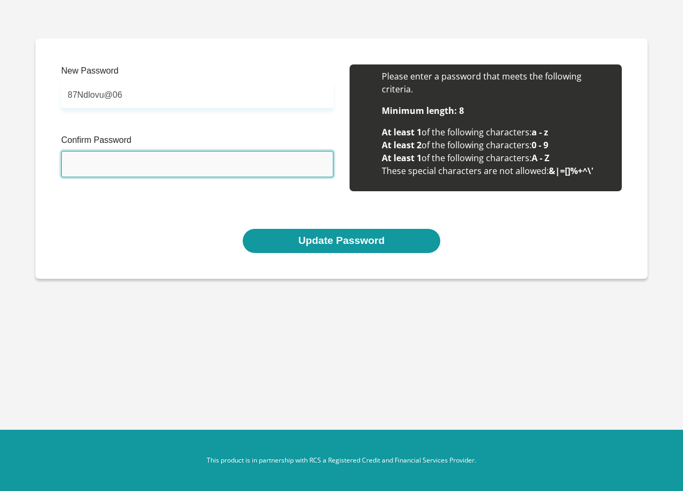
click at [125, 162] on input "Confirm Password" at bounding box center [197, 164] width 272 height 26
type input "87Ndlovu@06"
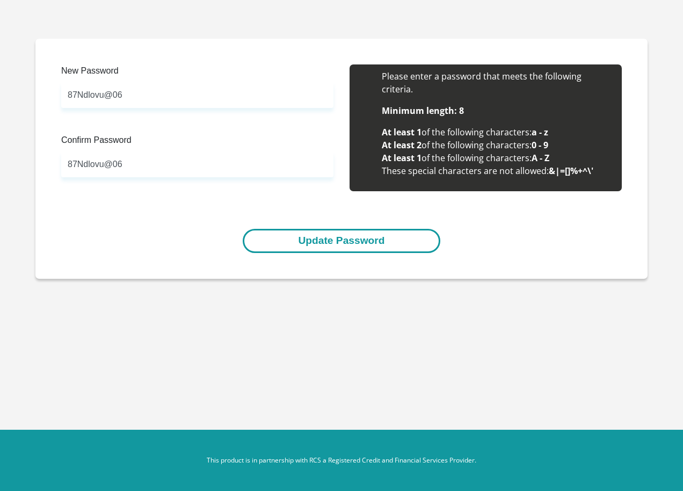
click at [362, 239] on button "Update Password" at bounding box center [341, 241] width 197 height 24
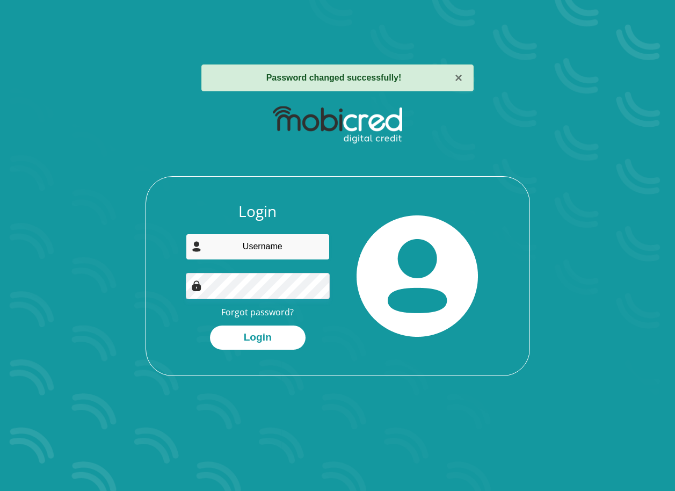
click at [305, 242] on input "email" at bounding box center [258, 246] width 144 height 26
type input "[EMAIL_ADDRESS][DOMAIN_NAME]"
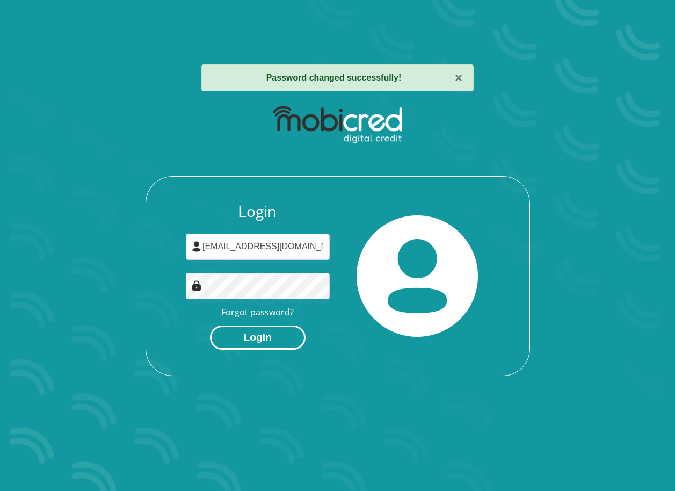
click at [277, 339] on button "Login" at bounding box center [258, 337] width 96 height 24
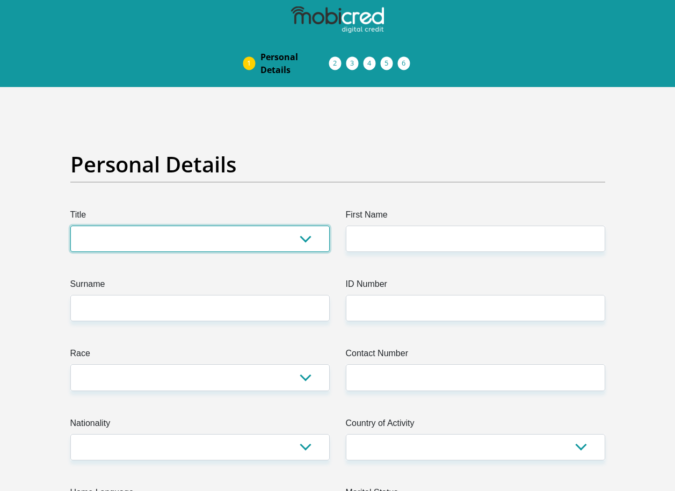
click at [305, 245] on select "Mr Ms Mrs Dr [PERSON_NAME]" at bounding box center [199, 238] width 259 height 26
click at [70, 225] on select "Mr Ms Mrs Dr Other" at bounding box center [199, 238] width 259 height 26
click at [257, 236] on select "Mr Ms Mrs Dr Other" at bounding box center [199, 238] width 259 height 26
select select "Mr"
click at [70, 225] on select "Mr Ms Mrs Dr Other" at bounding box center [199, 238] width 259 height 26
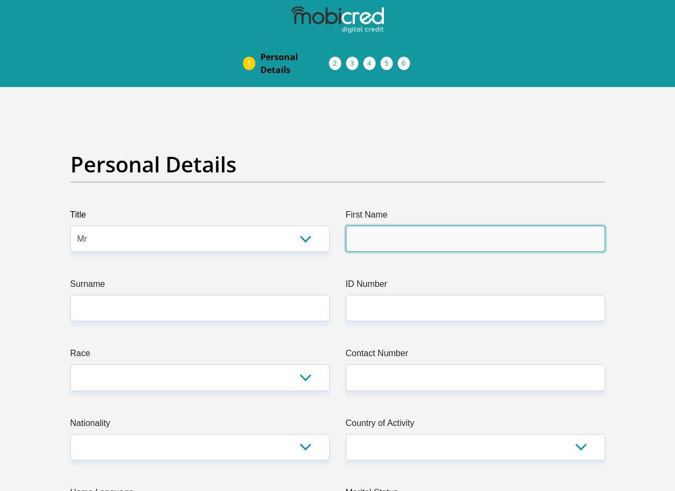
click at [543, 241] on input "First Name" at bounding box center [475, 238] width 259 height 26
type input "Thobani"
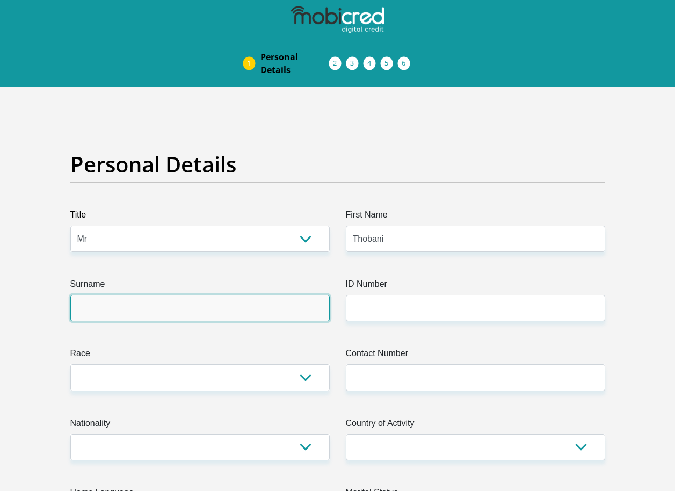
type input "Nzuza"
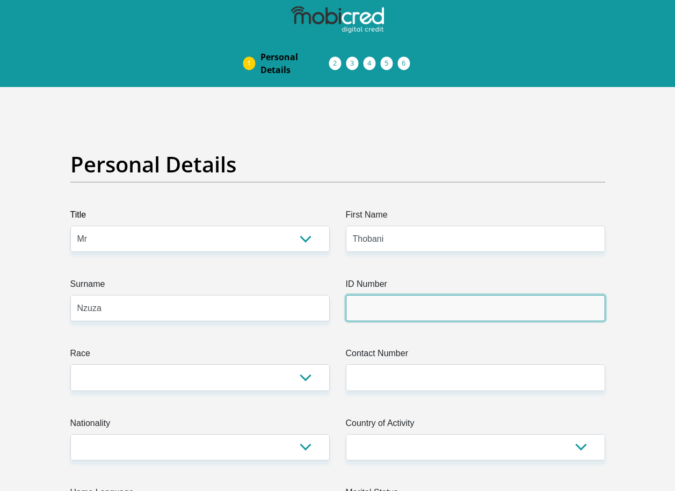
type input "estcourt pronvicial hospital / Kitchen department"
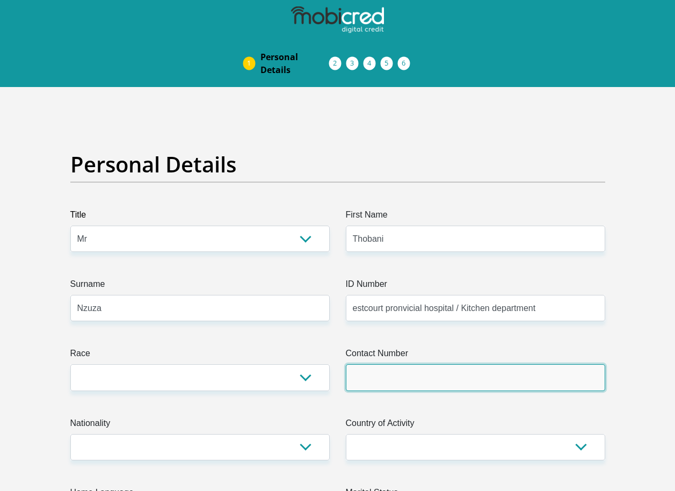
type input "0782370697"
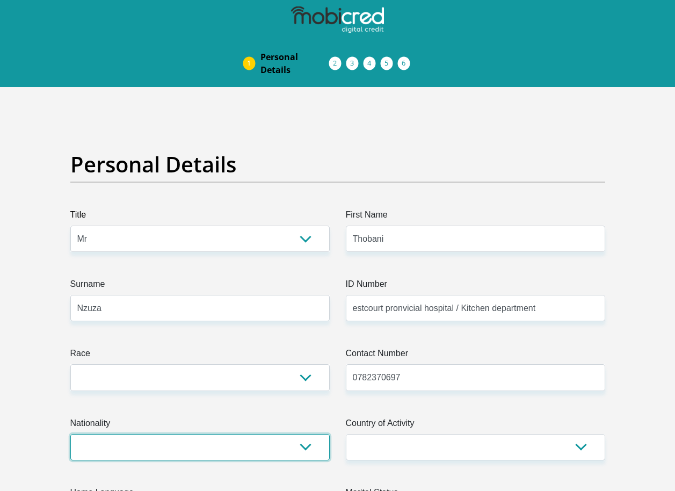
select select "ZAF"
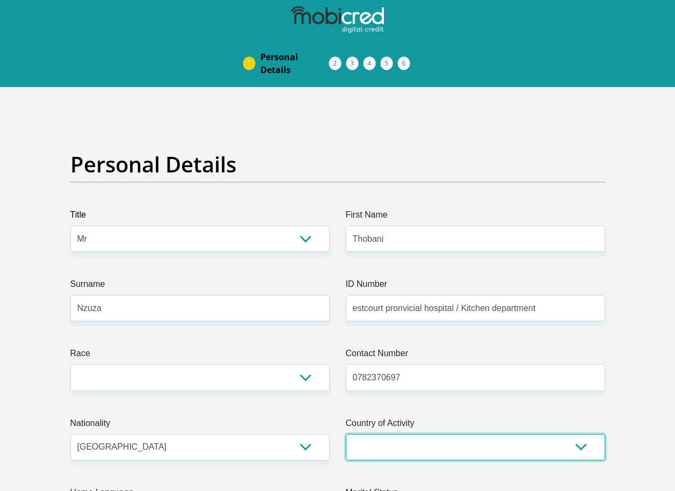
select select "ZAF"
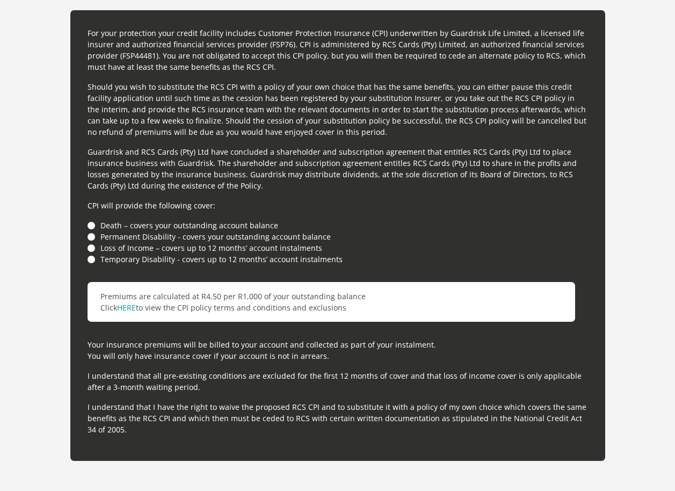
scroll to position [3059, 0]
